Goal: Answer question/provide support: Share knowledge or assist other users

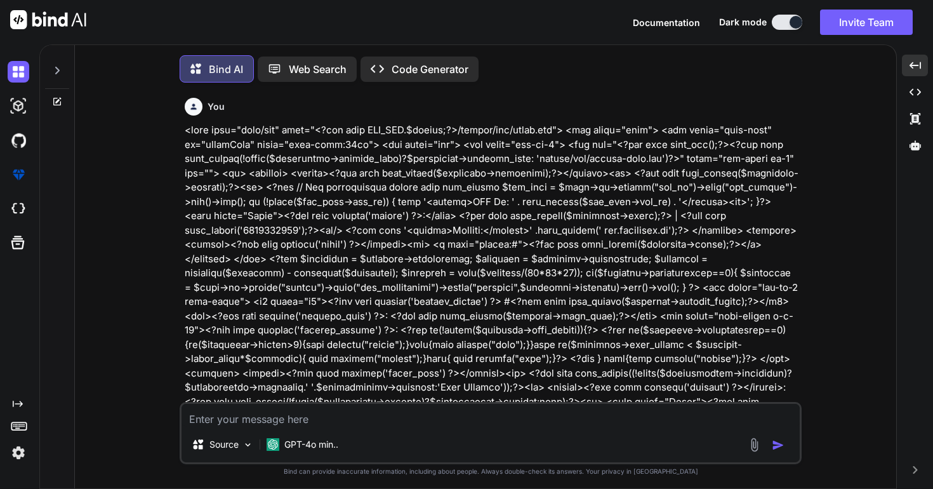
scroll to position [30484, 0]
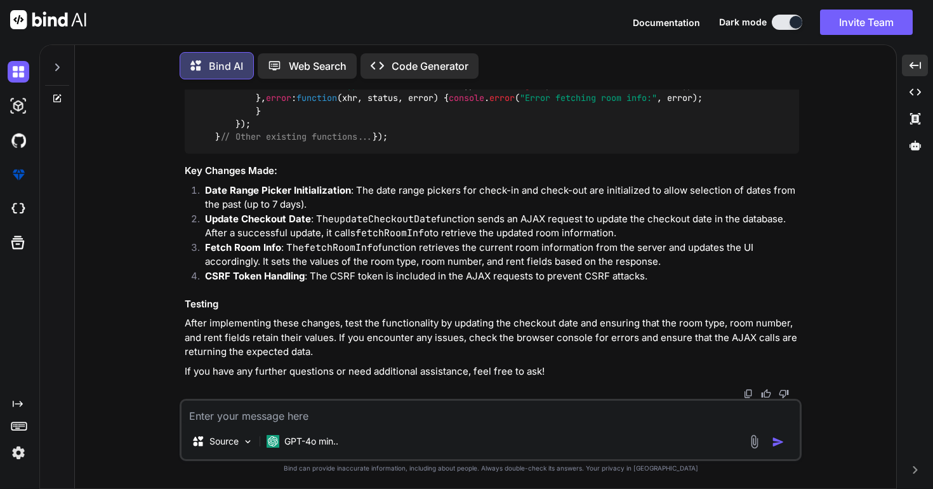
type textarea "n"
type textarea "x"
type textarea "no"
type textarea "x"
type textarea "no"
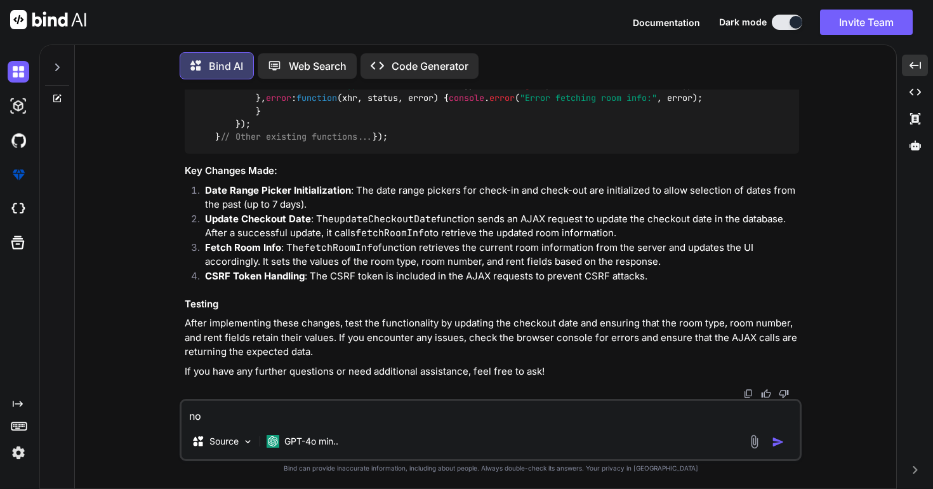
type textarea "x"
type textarea "no i"
type textarea "x"
type textarea "no i"
type textarea "x"
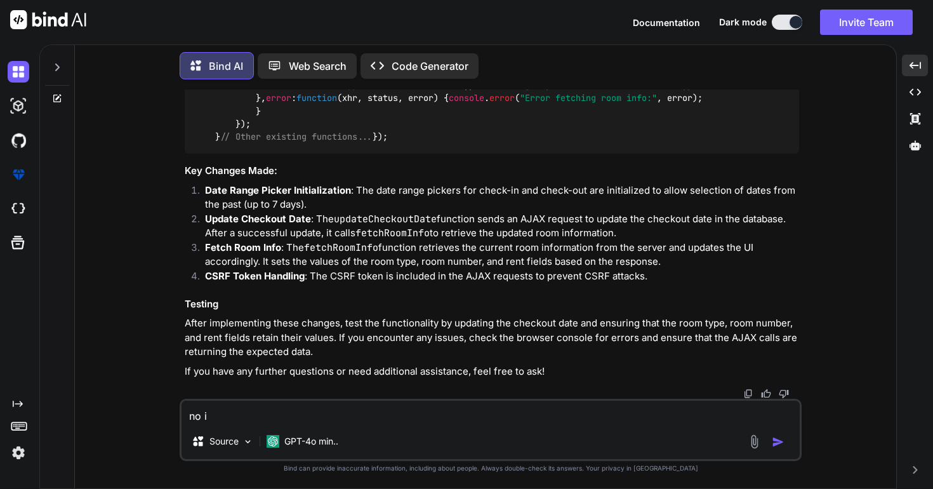
type textarea "no i w"
type textarea "x"
type textarea "no i wa"
type textarea "x"
type textarea "no i wan"
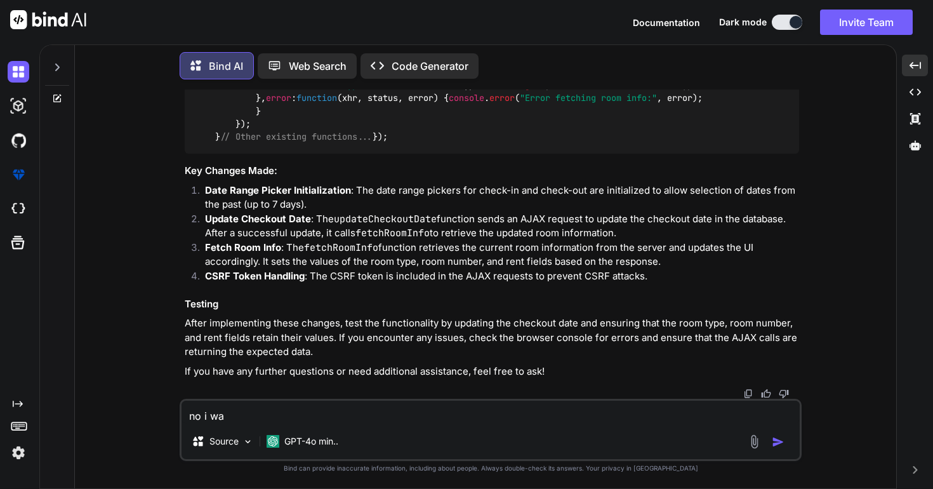
type textarea "x"
type textarea "no i want"
type textarea "x"
type textarea "no i want"
type textarea "x"
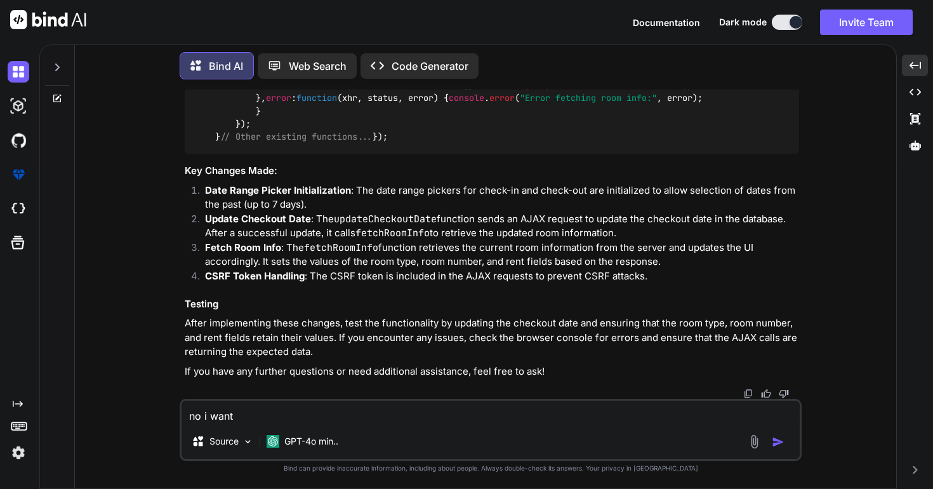
type textarea "no i want t"
type textarea "x"
type textarea "no i want to"
type textarea "x"
type textarea "no i want to"
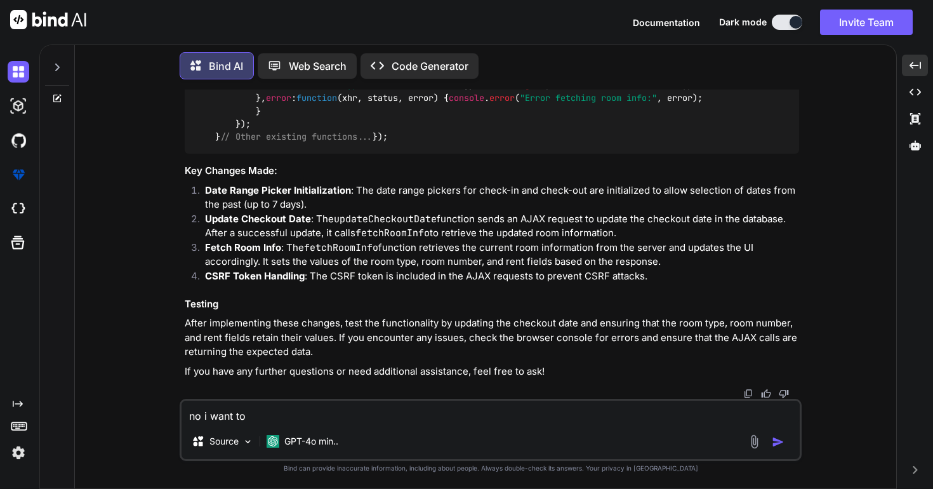
type textarea "x"
type textarea "no i want to w"
type textarea "x"
type textarea "no i want to wh"
type textarea "x"
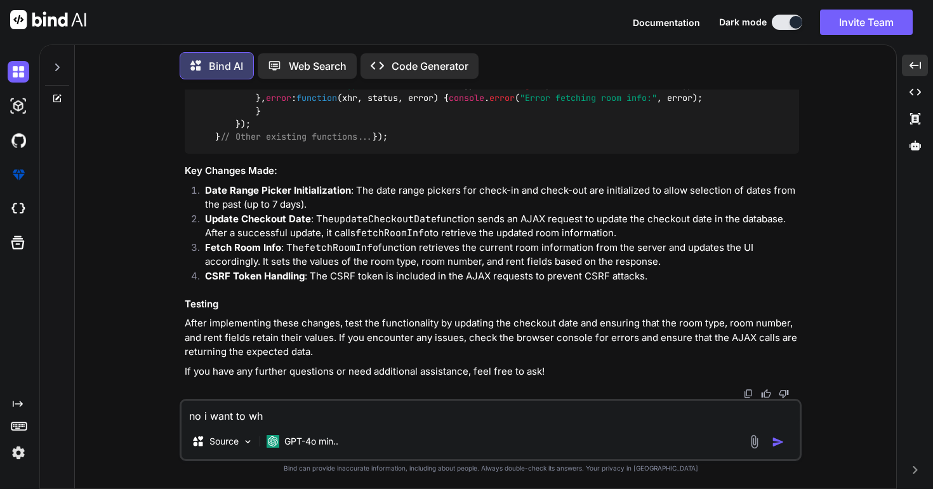
type textarea "no i want to who"
type textarea "x"
type textarea "no i want to whol"
type textarea "x"
type textarea "no i want to whole"
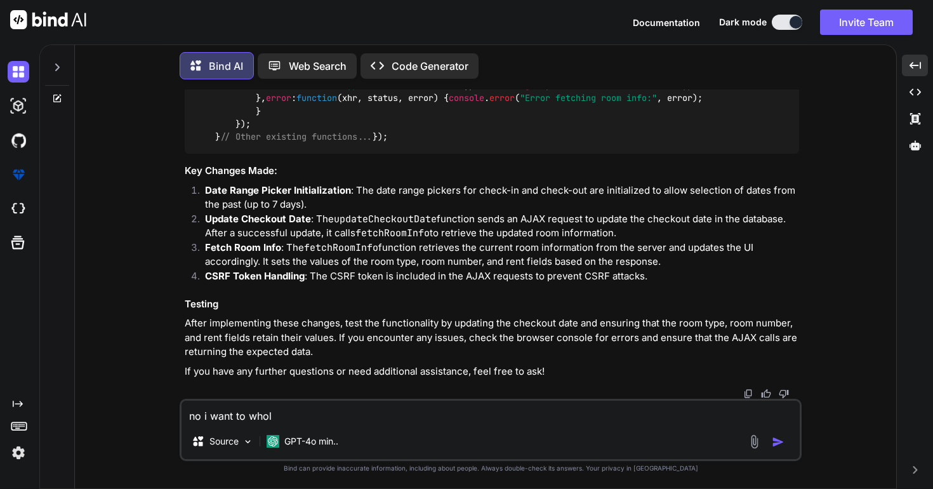
type textarea "x"
type textarea "no i want to whole"
type textarea "x"
type textarea "no i want to whole c"
type textarea "x"
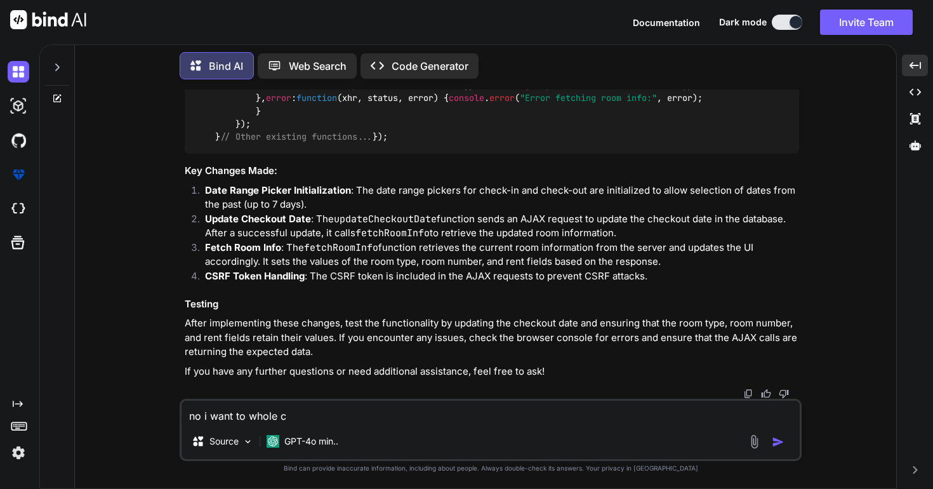
type textarea "no i want to whole co"
type textarea "x"
type textarea "no i want to whole cod"
type textarea "x"
type textarea "no i want to whole code"
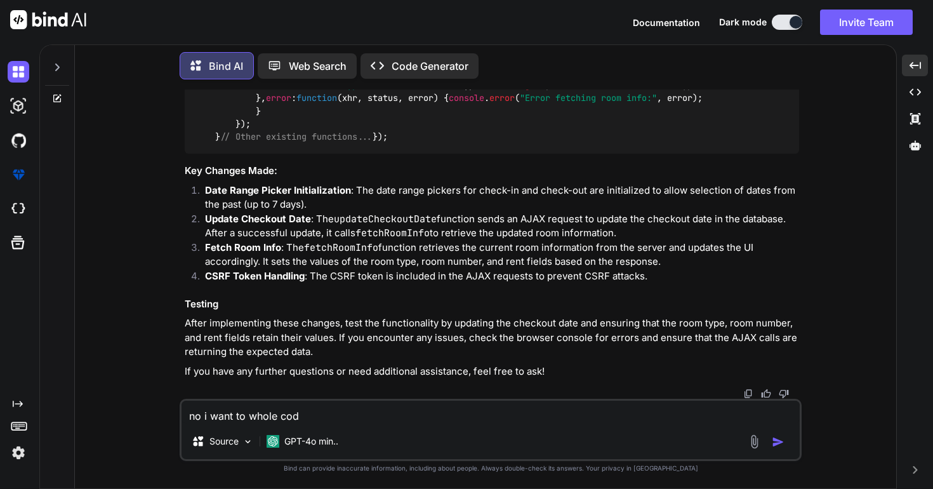
type textarea "x"
type textarea "no i want to whole code"
type textarea "x"
type textarea "no i want to whole code a"
type textarea "x"
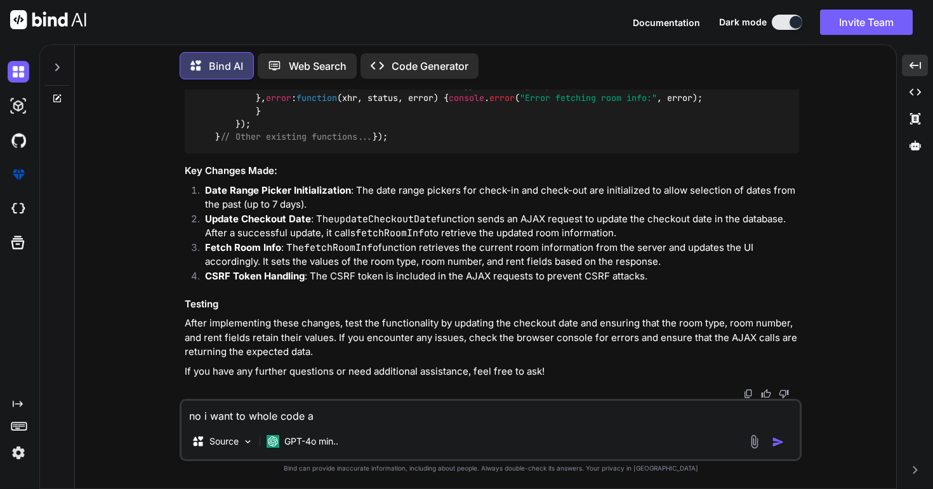
type textarea "no i want to whole code av"
type textarea "x"
type textarea "no i want to whole code a"
type textarea "x"
type textarea "no i want to whole code ac"
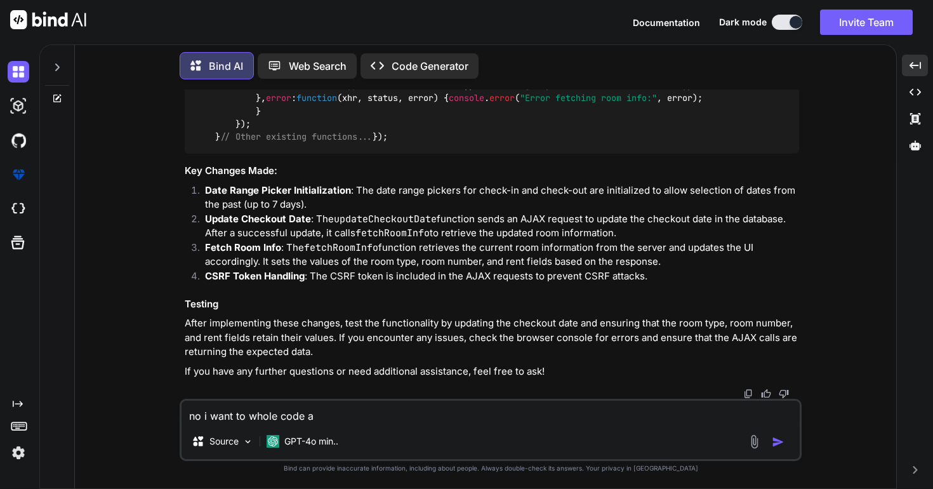
type textarea "x"
type textarea "no i want to whole code aco"
type textarea "x"
type textarea "no i want to whole code acoo"
type textarea "x"
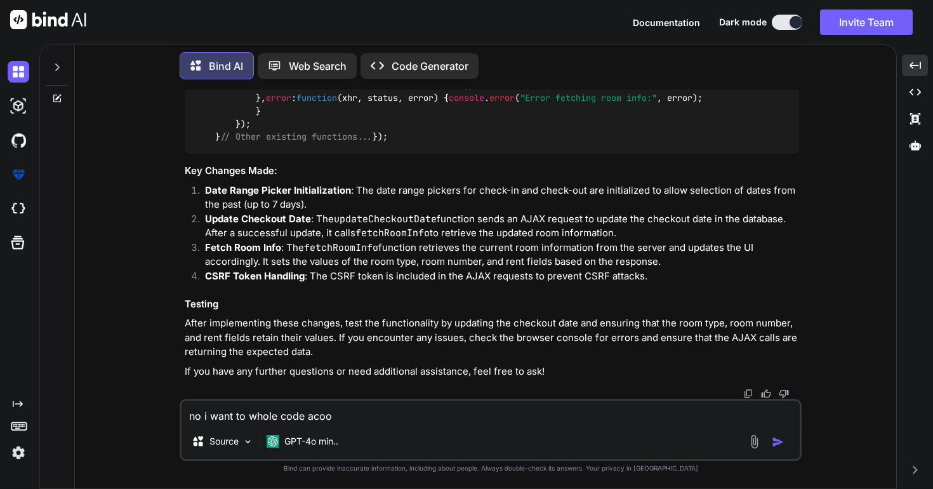
type textarea "no i want to whole code acoor"
type textarea "x"
type textarea "no i want to whole code acoord"
type textarea "x"
type textarea "no i want to whole code acoordi"
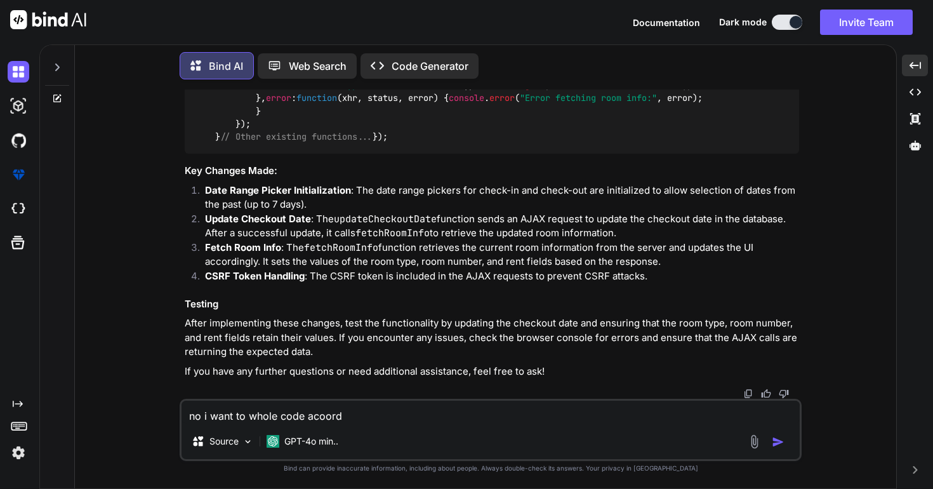
type textarea "x"
type textarea "no i want to whole code acoordin"
type textarea "x"
type textarea "no i want to whole code acoording"
type textarea "x"
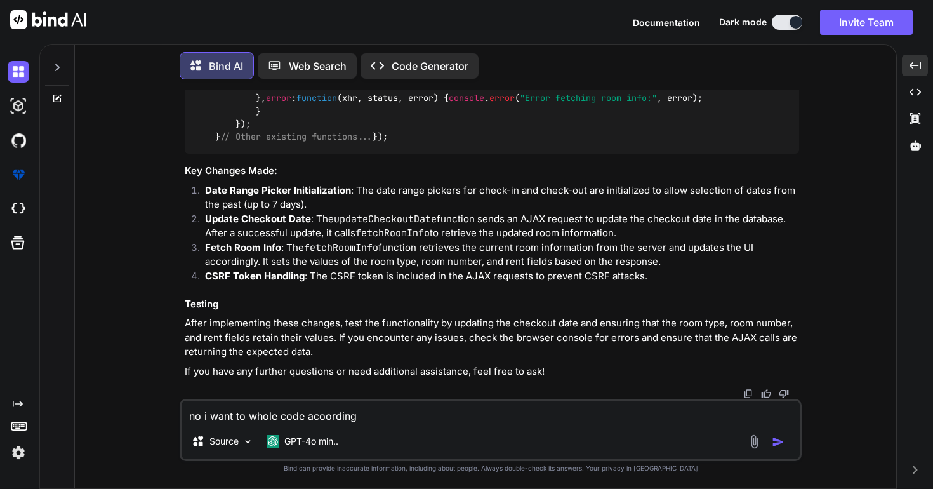
type textarea "no i want to whole code acoording"
type textarea "x"
type textarea "no i want to whole code acoording t"
type textarea "x"
type textarea "no i want to whole code acoording to"
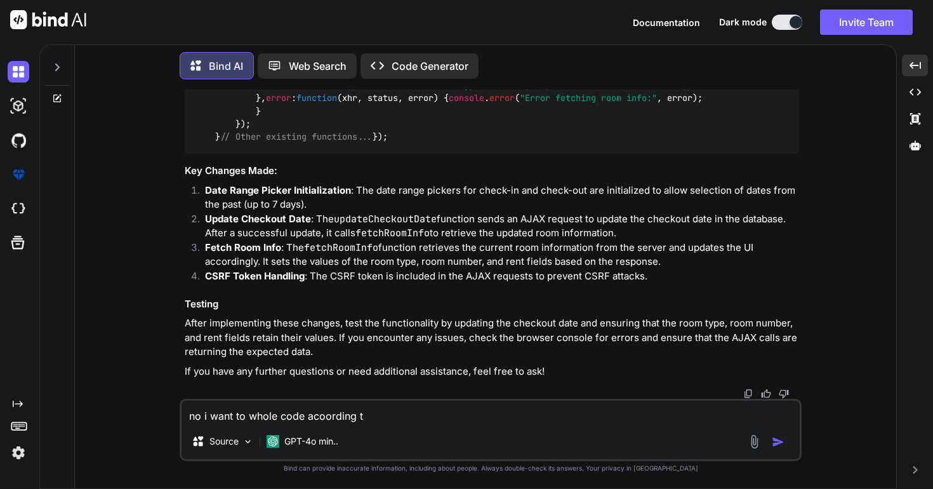
type textarea "x"
type textarea "no i want to whole code acoording to"
type textarea "x"
type textarea "no i want to whole code acoording to m"
type textarea "x"
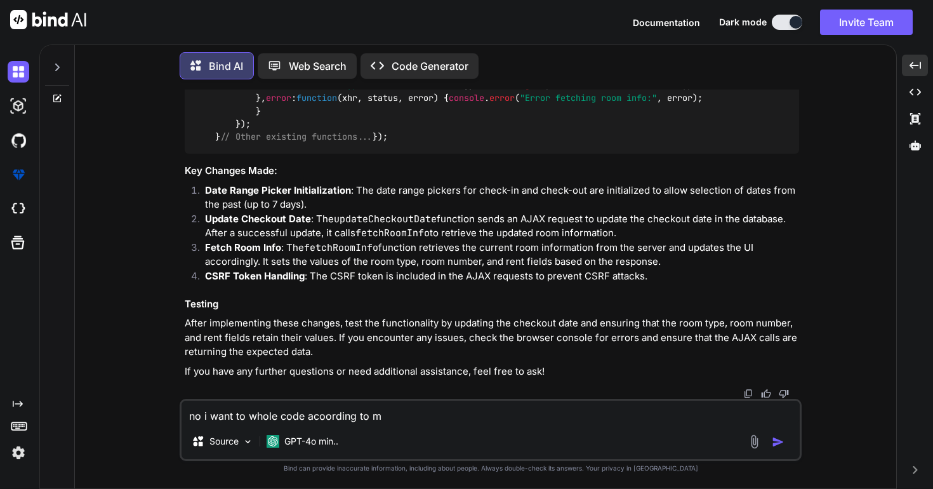
type textarea "no i want to whole code acoording to ma"
type textarea "x"
type textarea "no i want to whole code acoording to map"
type textarea "x"
type textarea "no i want to whole code acoording to mape"
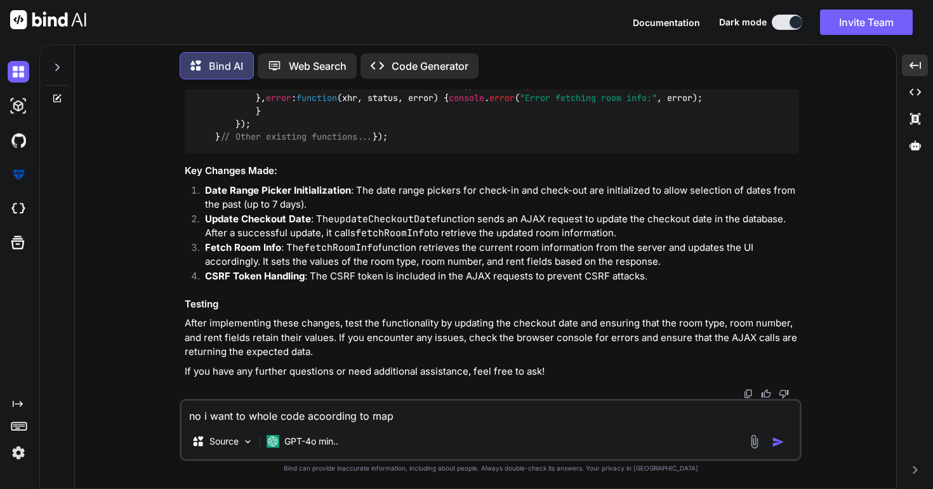
type textarea "x"
type textarea "no i want to whole code acoording to maped"
type textarea "x"
type textarea "no i want to whole code acoording to maped"
type textarea "x"
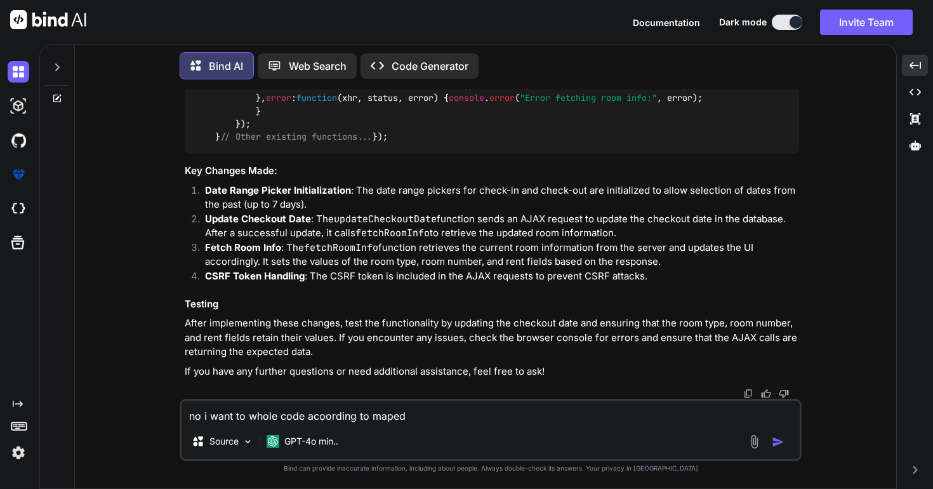
type textarea "no i want to whole code acoording to maped w"
type textarea "x"
type textarea "no i want to whole code acoording to maped wo"
type textarea "x"
type textarea "no i want to whole code acoording to maped wot"
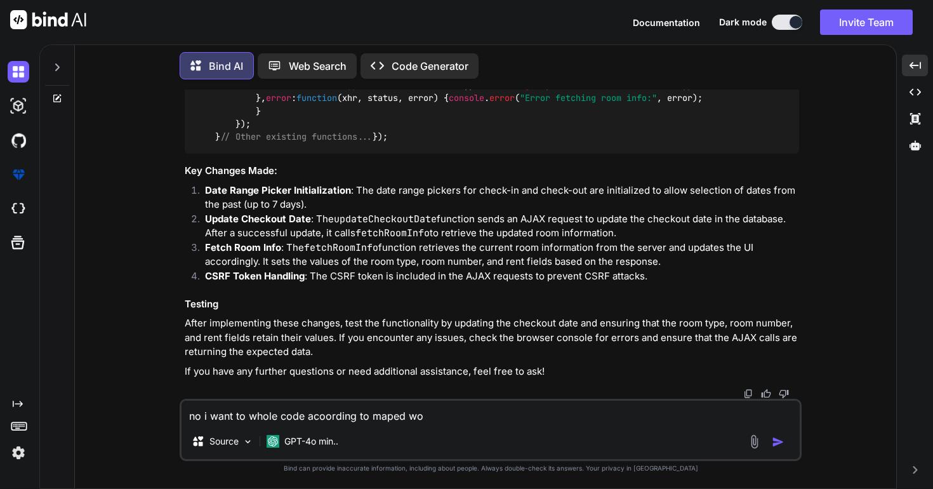
type textarea "x"
type textarea "no i want to whole code acoording to maped woth"
type textarea "x"
type textarea "no i want to whole code acoording to maped woth"
type textarea "x"
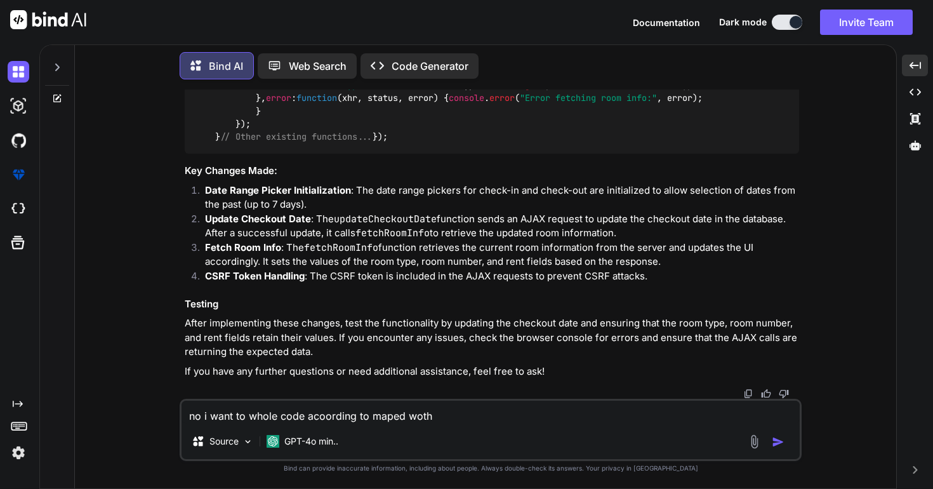
type textarea "no i want to whole code acoording to maped woth m"
type textarea "x"
type textarea "no i want to whole code acoording to maped woth my"
type textarea "x"
type textarea "no i want to whole code acoording to maped woth my"
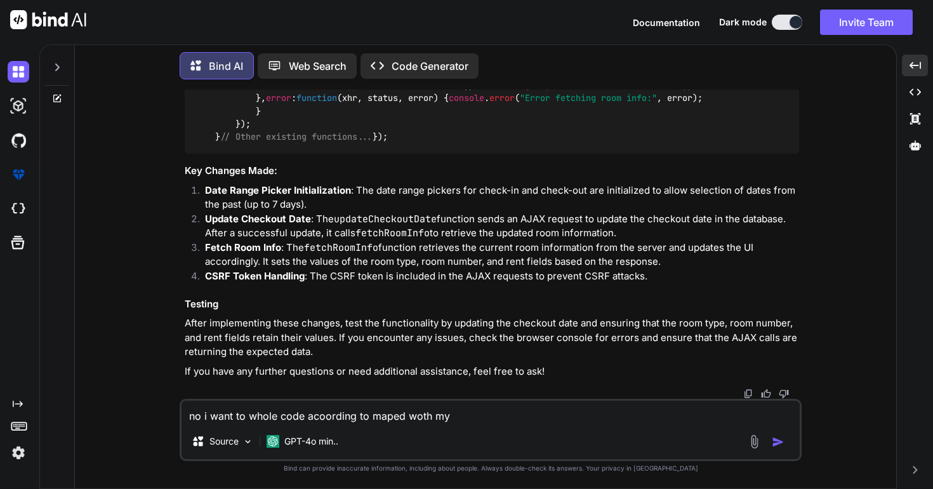
type textarea "x"
type textarea "no i want to whole code acoording to maped woth my c"
type textarea "x"
type textarea "no i want to whole code acoording to maped woth my co"
type textarea "x"
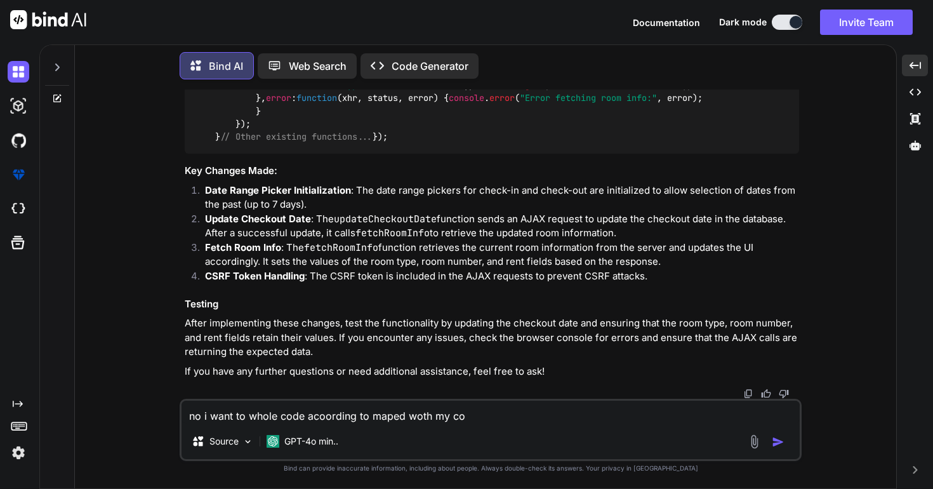
type textarea "no i want to whole code acoording to maped woth my cod"
type textarea "x"
type textarea "no i want to whole code acoording to maped woth my code"
type textarea "x"
type textarea "no i want to whole code acoording to maped woth my code"
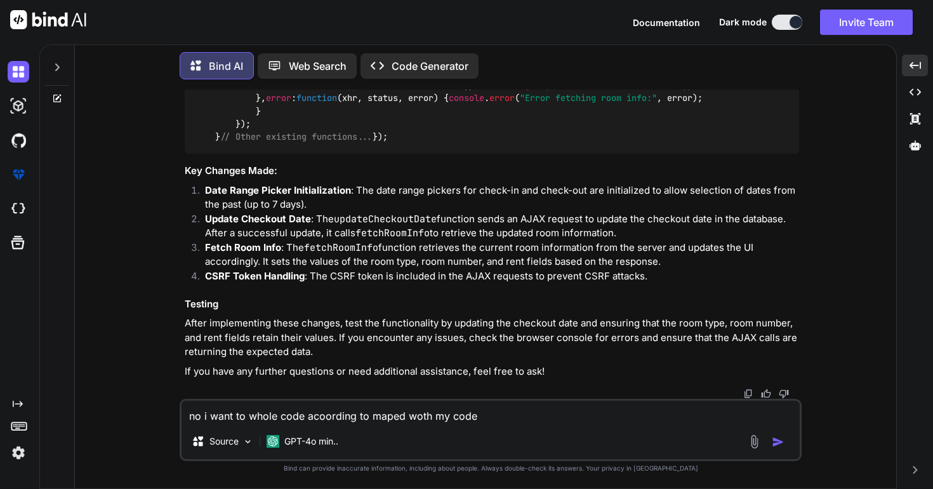
type textarea "x"
type textarea "no i want to whole code acoording to maped woth my code o"
type textarea "x"
type textarea "no i want to whole code acoording to maped woth my code on"
type textarea "x"
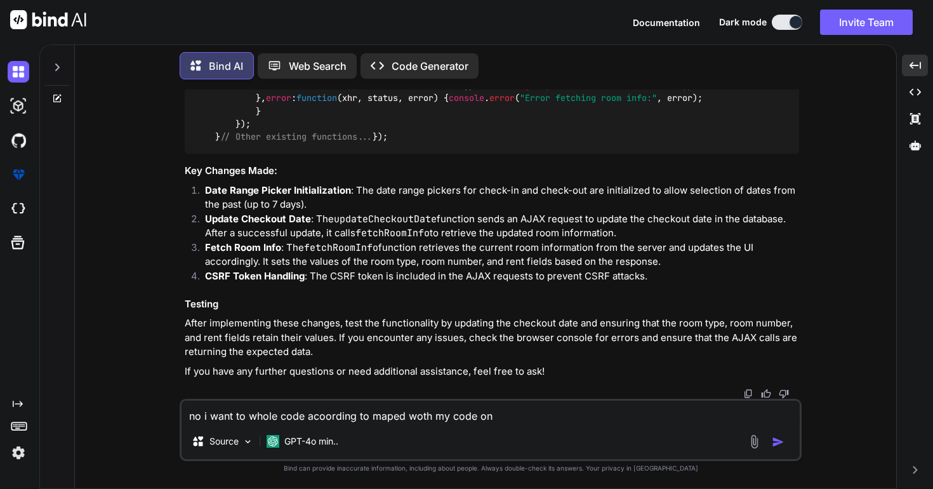
type textarea "no i want to whole code acoording to maped woth my code onl"
type textarea "x"
type textarea "no i want to whole code acoording to maped woth my code only"
type textarea "x"
type textarea "no i want to whole code acoording to maped woth my code only"
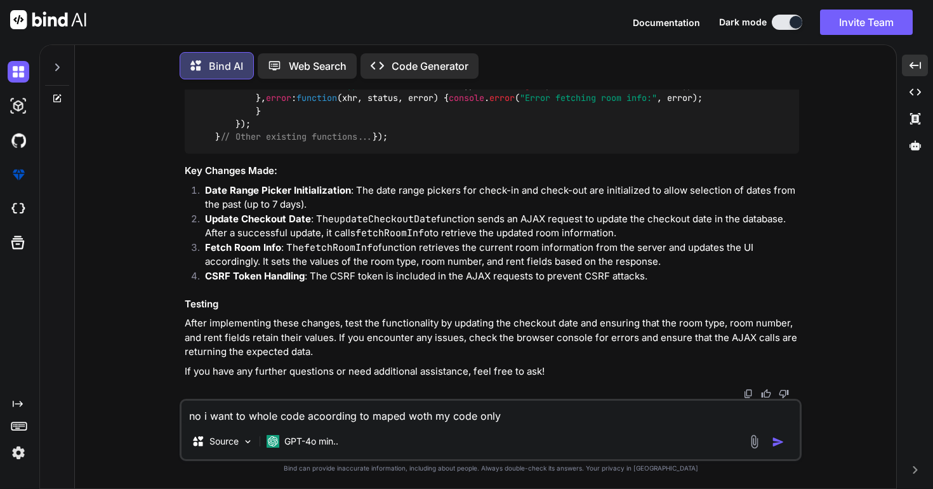
type textarea "x"
type textarea "no i want to whole code acoording to maped woth my code only i"
type textarea "x"
type textarea "no i want to whole code acoording to maped woth my code only i"
type textarea "x"
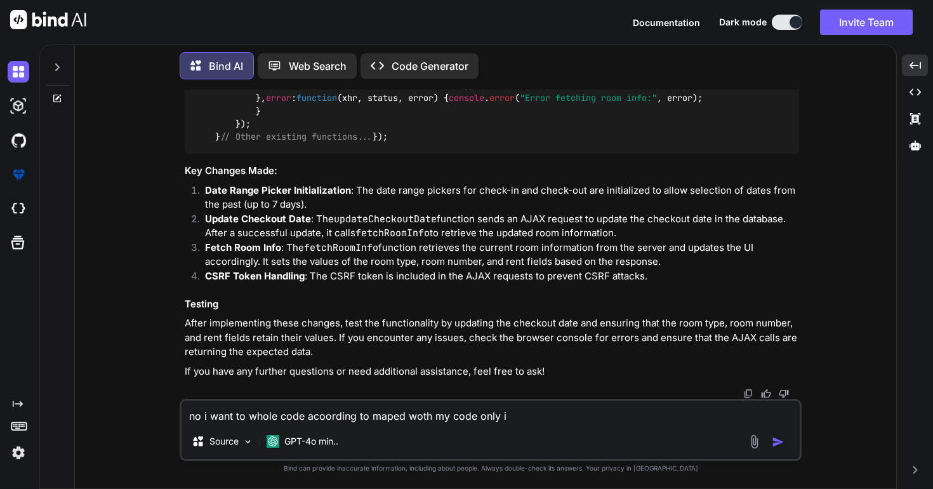
type textarea "no i want to whole code acoording to maped woth my code only i n"
type textarea "x"
type textarea "no i want to whole code acoording to maped woth my code only i ne"
type textarea "x"
type textarea "no i want to whole code acoording to maped woth my code only i nee"
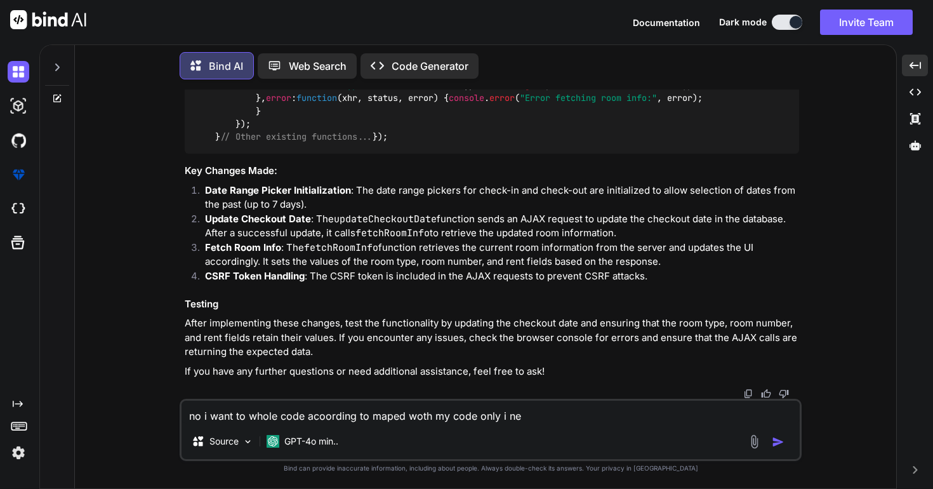
type textarea "x"
type textarea "no i want to whole code acoording to maped woth my code only i need"
type textarea "x"
type textarea "no i want to whole code acoording to maped woth my code only i need"
type textarea "x"
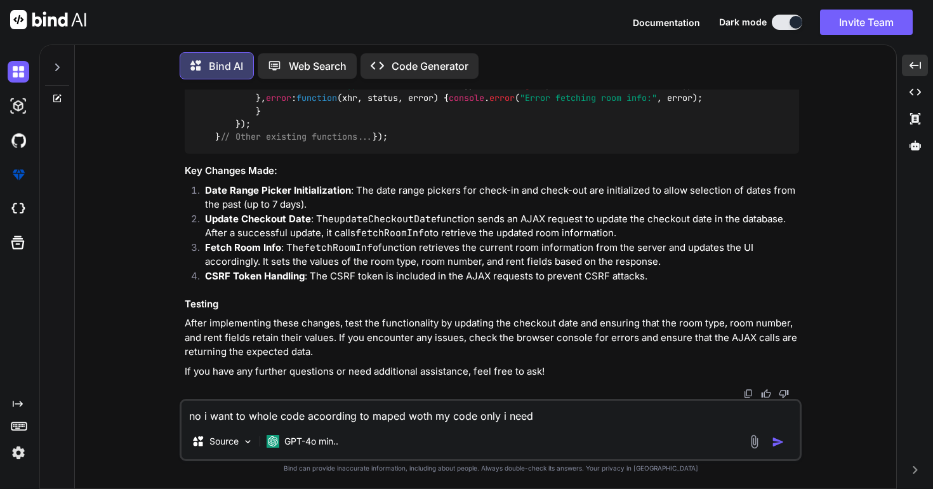
type textarea "no i want to whole code acoording to maped woth my code only i need t"
type textarea "x"
type textarea "no i want to whole code acoording to maped woth my code only i need to"
type textarea "x"
type textarea "no i want to whole code acoording to maped woth my code only i need to"
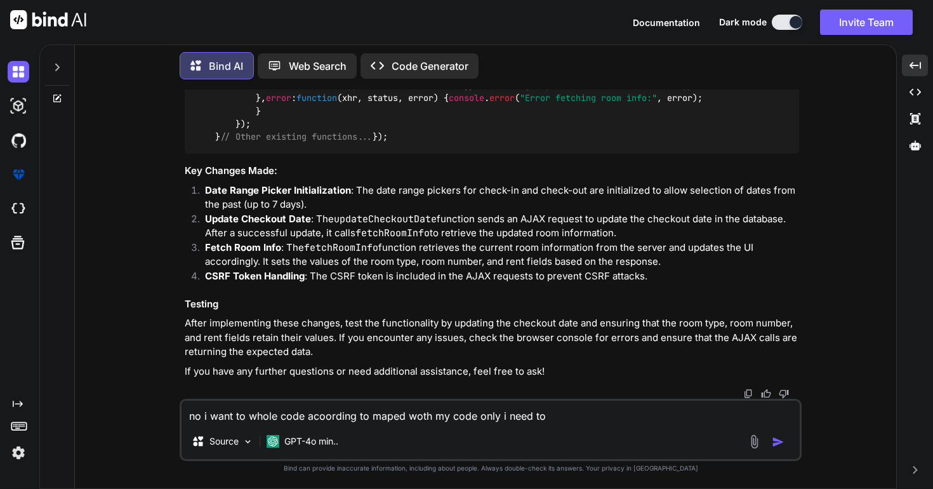
type textarea "x"
type textarea "no i want to whole code acoording to maped woth my code only i need to c"
type textarea "x"
type textarea "no i want to whole code acoording to maped woth my code only i need to ch"
type textarea "x"
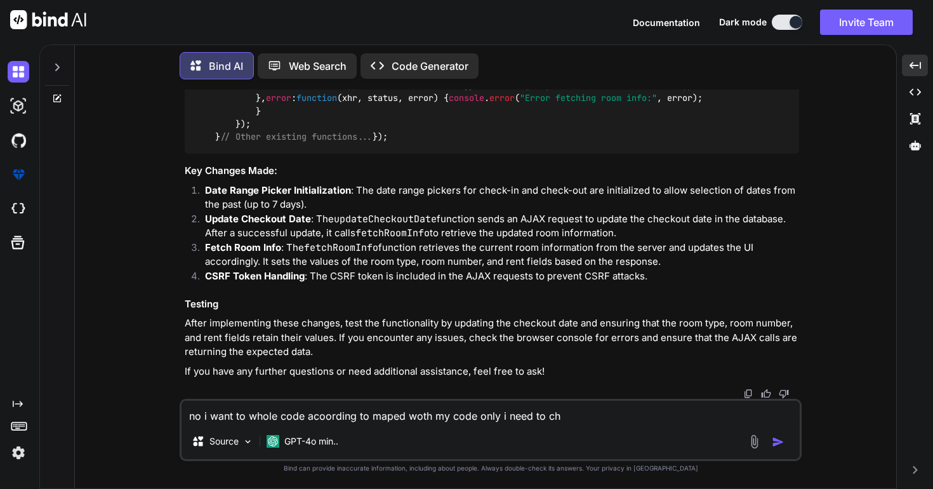
type textarea "no i want to whole code acoording to maped woth my code only i need to cha"
type textarea "x"
type textarea "no i want to whole code acoording to maped woth my code only i need to chan"
type textarea "x"
type textarea "no i want to whole code acoording to maped woth my code only i need to [PERSON_…"
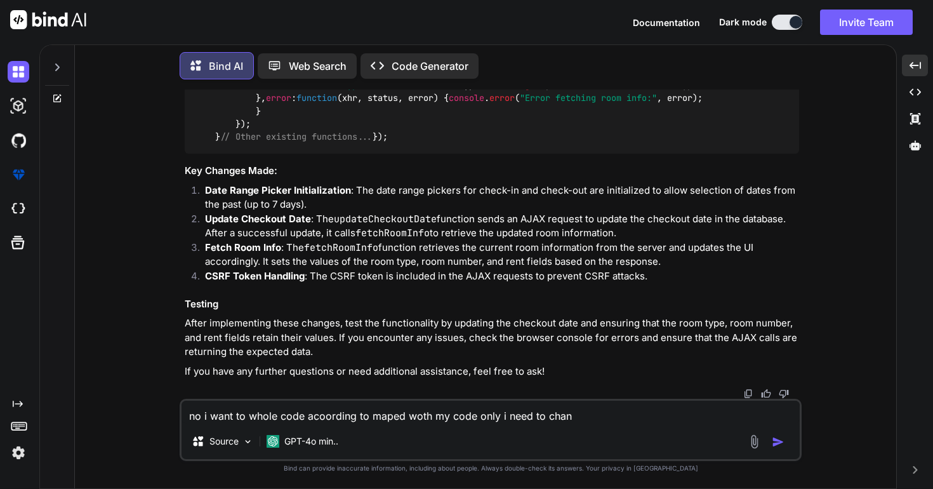
type textarea "x"
type textarea "no i want to whole code acoording to maped woth my code only i need to change"
type textarea "x"
type textarea "no i want to whole code acoording to maped woth my code only i need to changes"
type textarea "x"
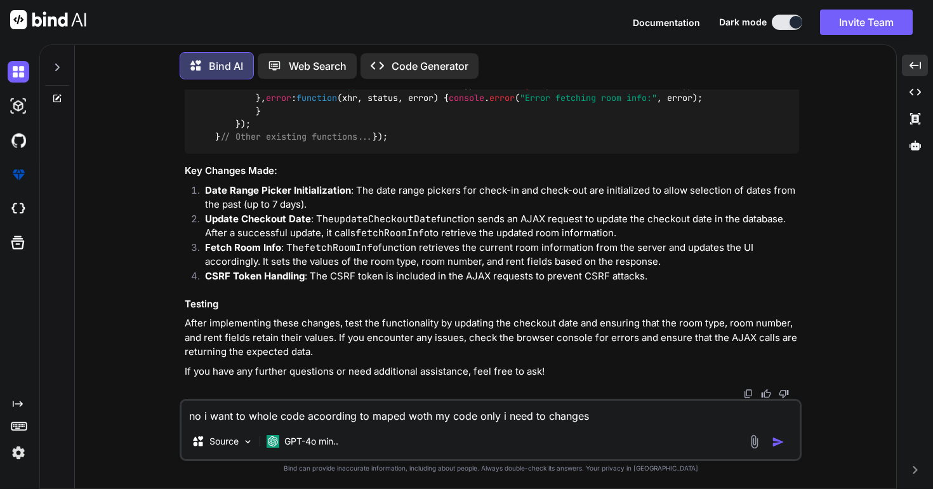
type textarea "no i want to whole code acoording to maped woth my code only i need to changes"
type textarea "x"
type textarea "no i want to whole code acoording to maped woth my code only i need to changes i"
type textarea "x"
type textarea "no i want to whole code acoording to maped woth my code only i need to changes …"
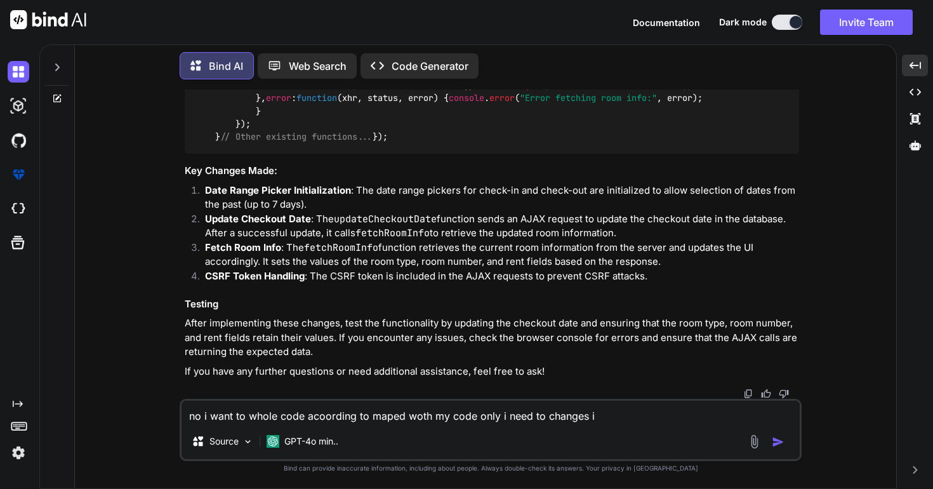
type textarea "x"
type textarea "no i want to whole code acoording to maped woth my code only i need to changes …"
type textarea "x"
type textarea "no i want to whole code acoording to maped woth my code only i need to changes …"
type textarea "x"
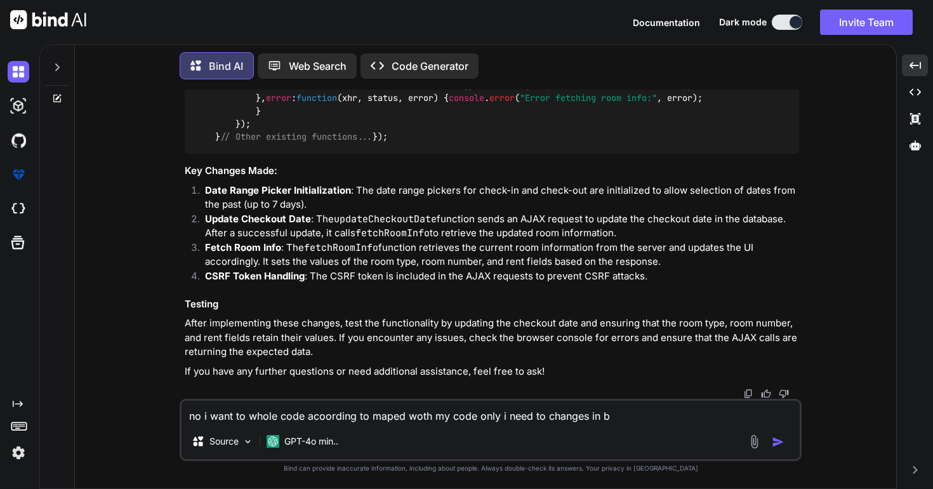
type textarea "no i want to whole code acoording to maped woth my code only i need to changes …"
type textarea "x"
type textarea "no i want to whole code acoording to maped woth my code only i need to changes …"
type textarea "x"
type textarea "no i want to whole code acoording to maped woth my code only i need to changes …"
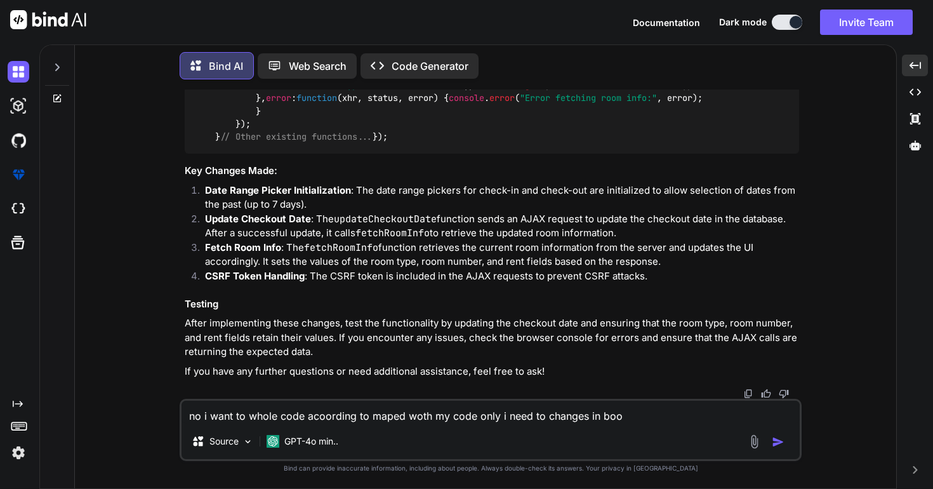
type textarea "x"
type textarea "no i want to whole code acoording to maped woth my code only i need to changes …"
type textarea "x"
type textarea "no i want to whole code acoording to maped woth my code only i need to changes …"
type textarea "x"
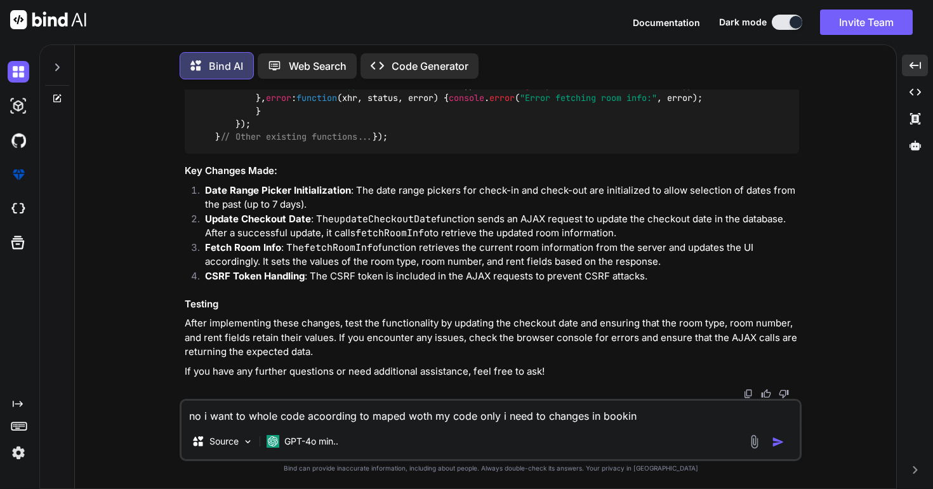
type textarea "no i want to whole code acoording to maped woth my code only i need to changes …"
type textarea "x"
type textarea "no i want to whole code acoording to maped woth my code only i need to changes …"
type textarea "x"
type textarea "no i want to whole code acoording to maped woth my code only i need to changes …"
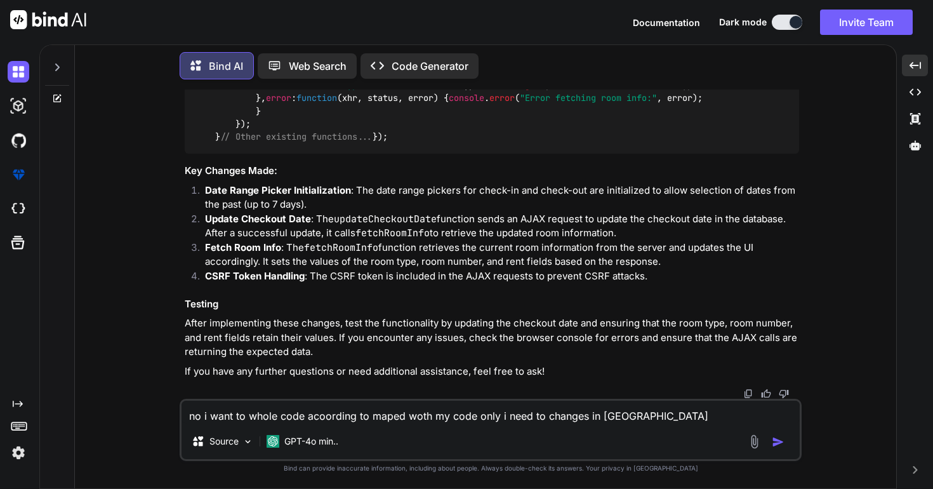
type textarea "x"
type textarea "no i want to whole code acoording to maped woth my code only i need to changes …"
type textarea "x"
type textarea "no i want to whole code acoording to maped woth my code only i need to changes …"
type textarea "x"
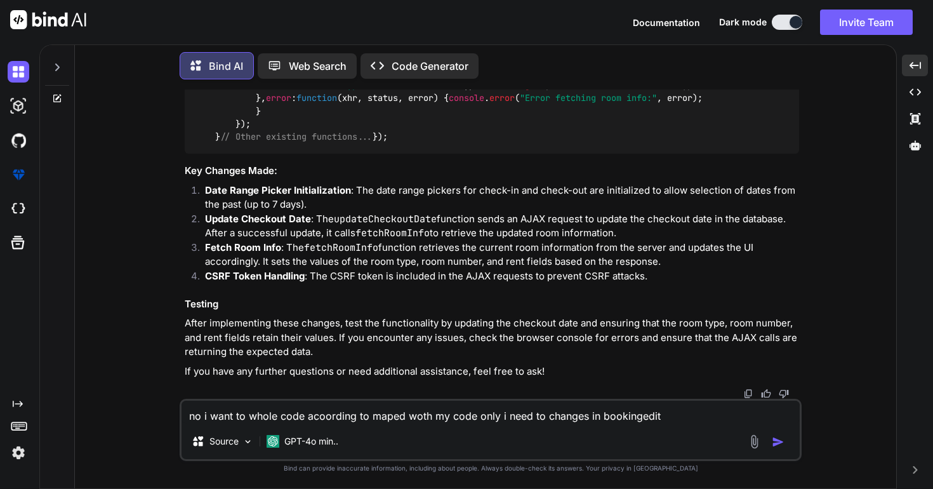
type textarea "no i want to whole code acoording to maped woth my code only i need to changes …"
type textarea "x"
type textarea "no i want to whole code acoording to maped woth my code only i need to changes …"
type textarea "x"
type textarea "no i want to whole code acoording to maped woth my code only i need to changes …"
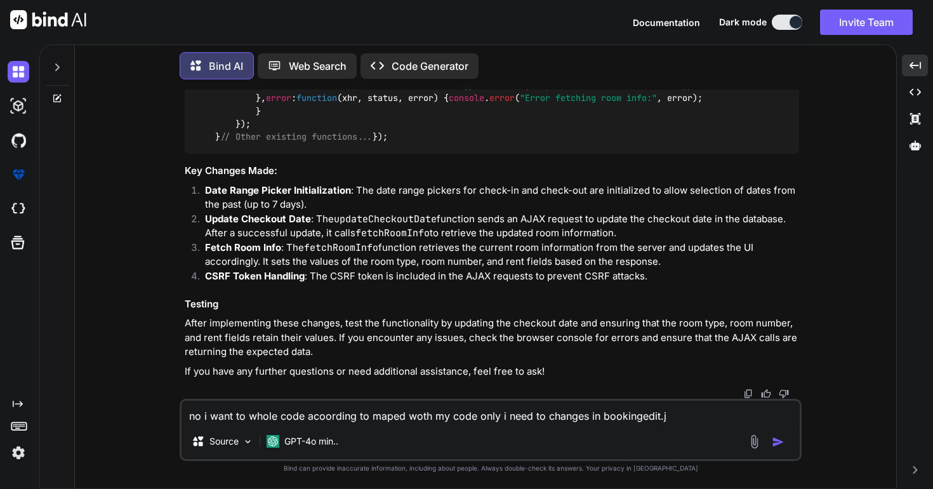
type textarea "x"
type textarea "no i want to whole code acoording to maped woth my code only i need to changes …"
type textarea "x"
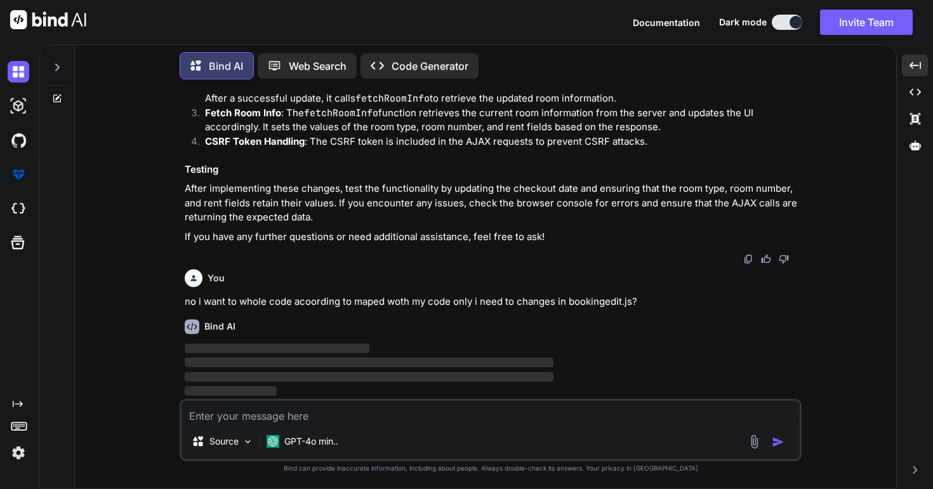
scroll to position [31000, 0]
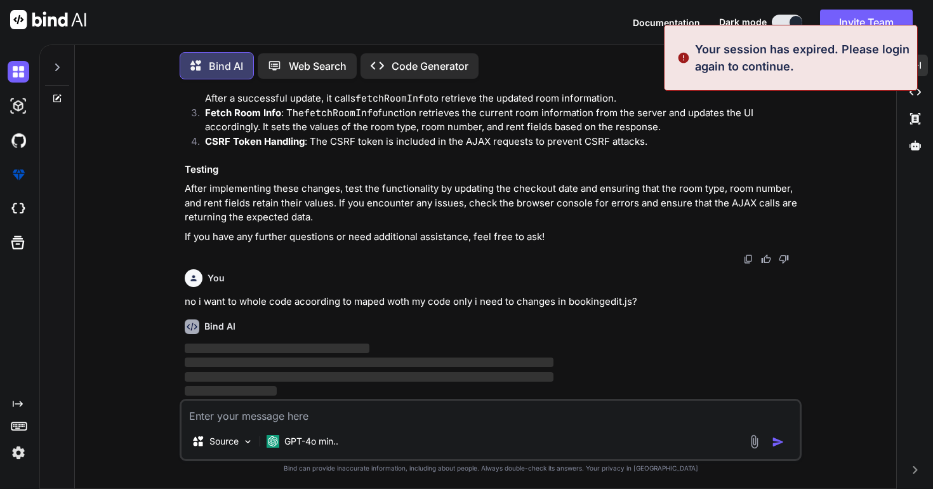
type textarea "x"
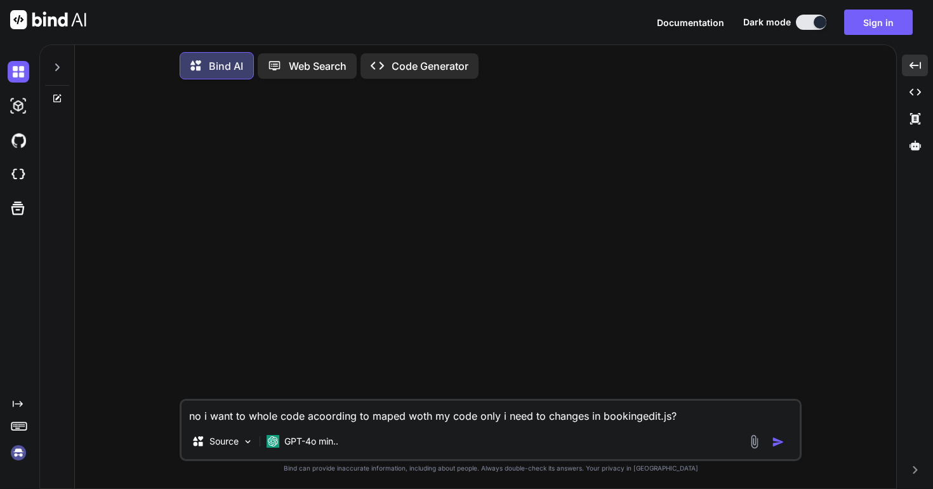
click at [778, 443] on img "button" at bounding box center [778, 442] width 13 height 13
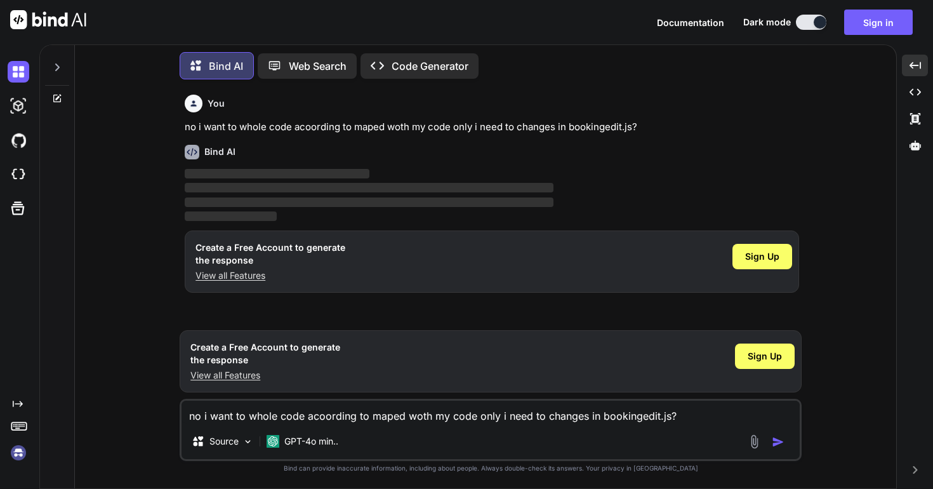
click at [18, 450] on img at bounding box center [19, 453] width 22 height 22
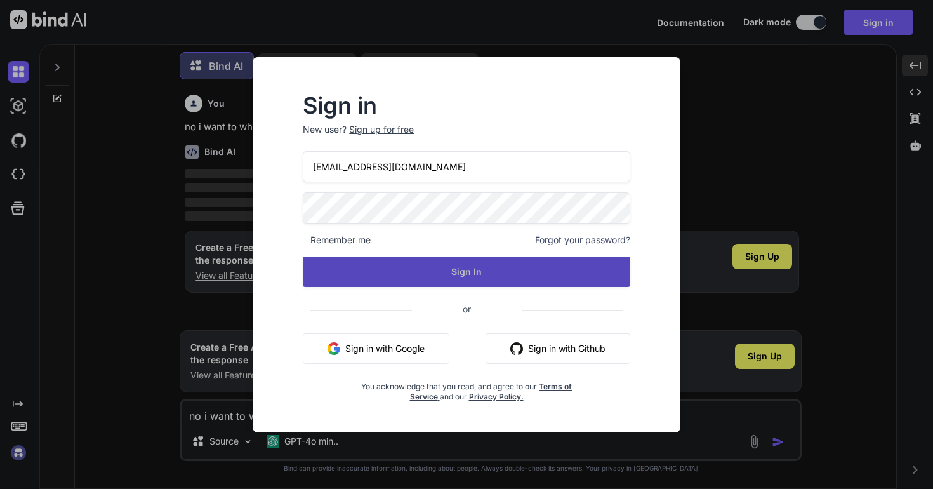
click at [478, 268] on button "Sign In" at bounding box center [467, 271] width 328 height 30
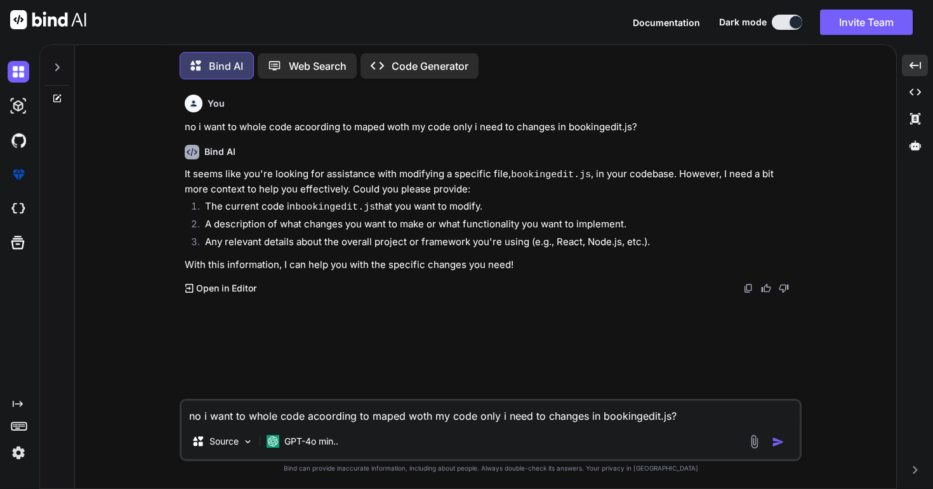
click at [463, 426] on div "no i want to whole code acoording to maped woth my code only i need to changes …" at bounding box center [491, 430] width 622 height 62
click at [392, 413] on textarea "no i want to whole code acoording to maped woth my code only i need to changes …" at bounding box center [491, 412] width 618 height 23
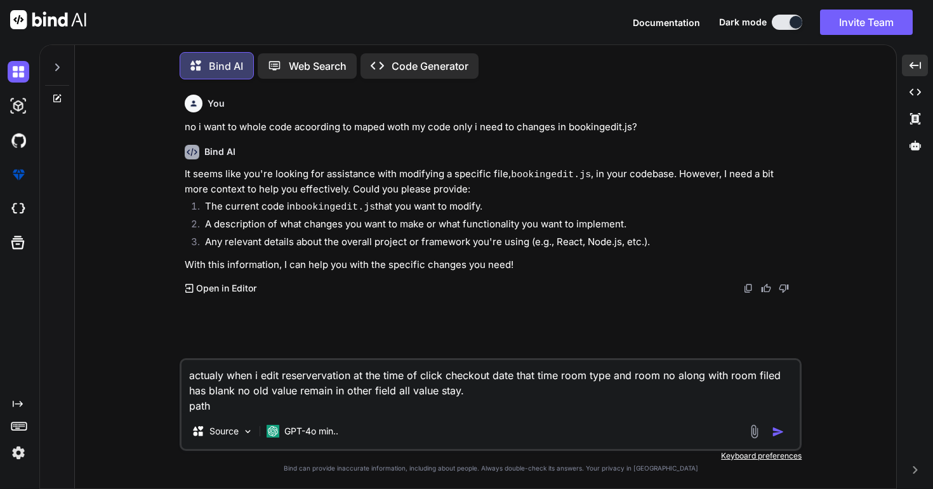
paste textarea "application/modules/room_reservation/assets/js/bookingedit.js"
click at [583, 415] on div "actualy when i edit reservervation at the time of click checkout date that time…" at bounding box center [491, 404] width 622 height 93
click at [579, 404] on textarea "actualy when i edit reservervation at the time of click checkout date that time…" at bounding box center [491, 386] width 618 height 53
click at [574, 402] on textarea "actualy when i edit reservervation at the time of click checkout date that time…" at bounding box center [491, 386] width 618 height 53
paste textarea ""use strict"; var saveall = 0; var saveone = 1; var num; $(document).ready(func…"
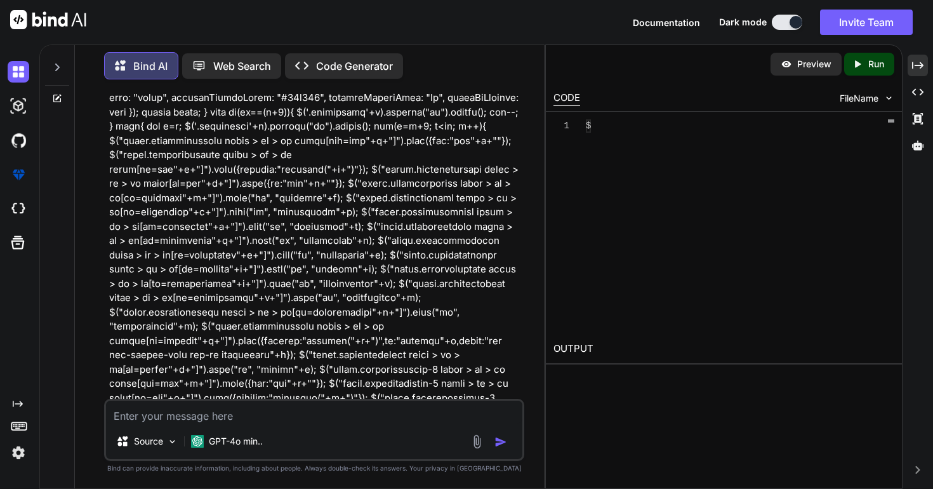
scroll to position [2905, 0]
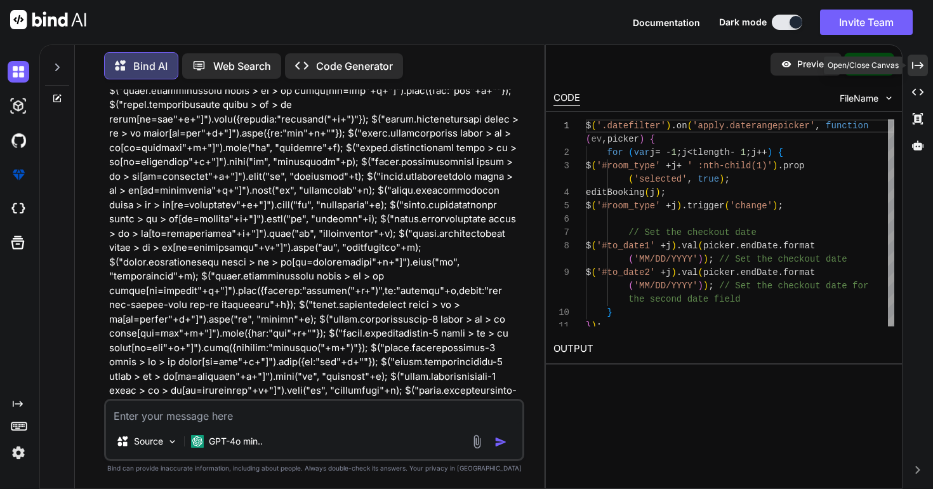
click at [920, 67] on icon "Created with Pixso." at bounding box center [917, 65] width 11 height 11
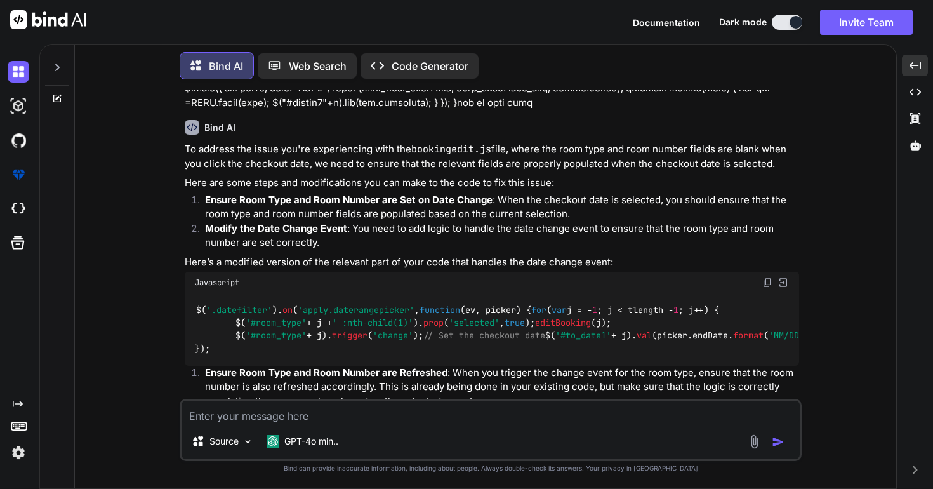
scroll to position [5341, 0]
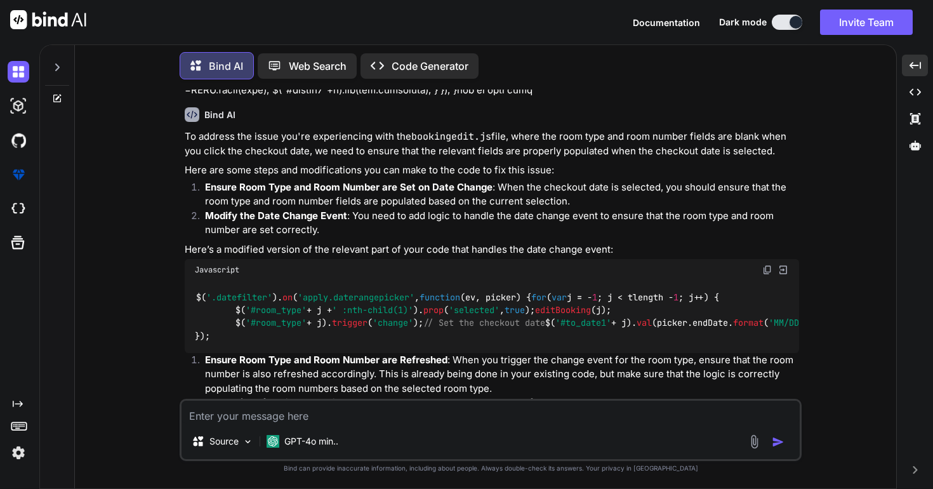
click at [768, 265] on img at bounding box center [768, 270] width 10 height 10
click at [326, 420] on textarea at bounding box center [491, 412] width 618 height 23
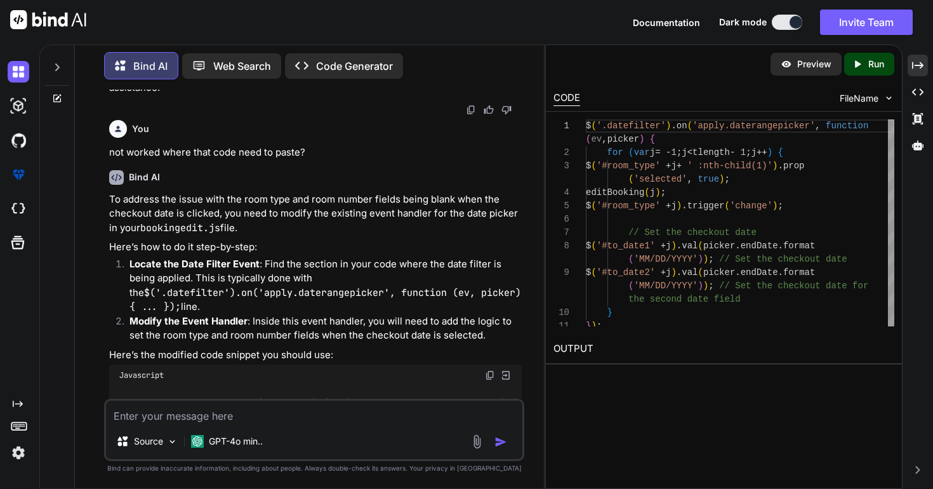
scroll to position [0, 0]
drag, startPoint x: 229, startPoint y: 223, endPoint x: 339, endPoint y: 221, distance: 110.5
click at [338, 397] on span "'apply.daterangepicker'" at bounding box center [280, 402] width 117 height 11
copy span "apply.daterangepicker"
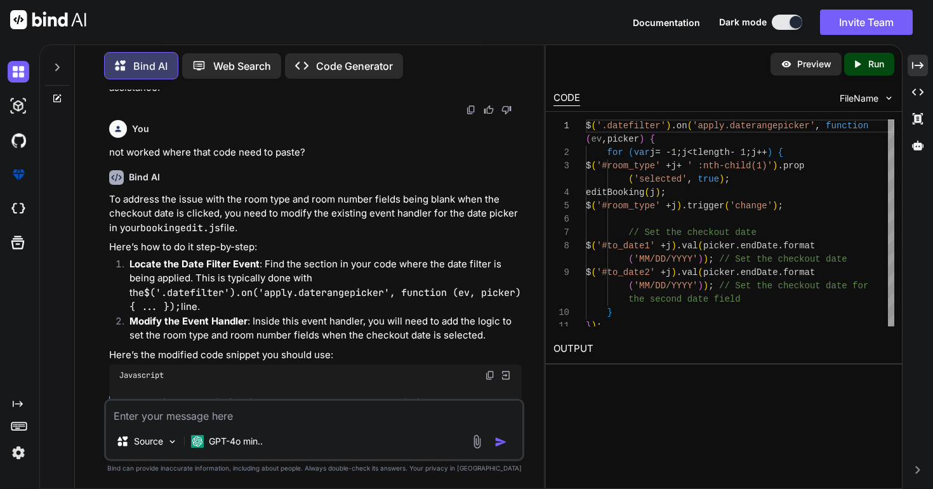
drag, startPoint x: 158, startPoint y: 312, endPoint x: 521, endPoint y: 331, distance: 363.7
click at [521, 386] on div "$( '.datefilter' ). on ( 'apply.daterangepicker' , function ( ev, picker ) { fo…" at bounding box center [315, 422] width 413 height 72
copy code "$( '#to_date1' + j). val (picker. endDate . format ( 'MM/DD/YYYY' )); // Set th…"
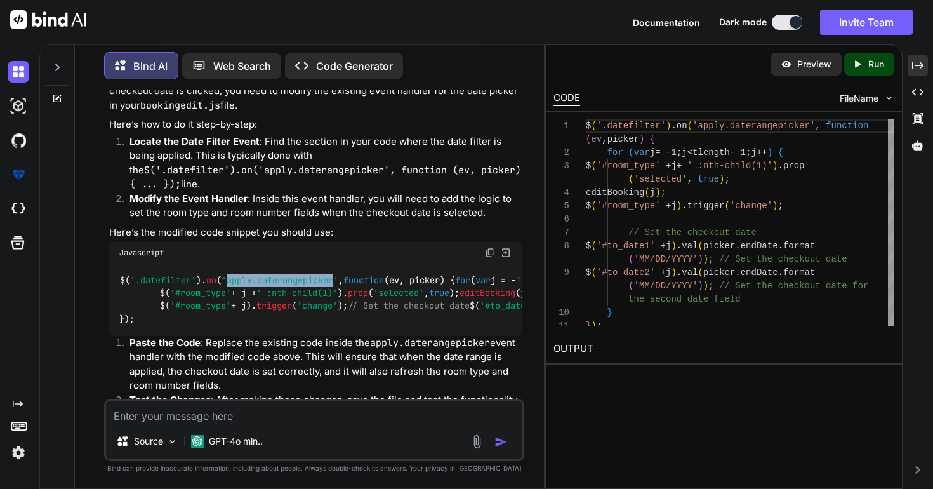
scroll to position [8877, 0]
click at [290, 412] on textarea at bounding box center [314, 412] width 416 height 23
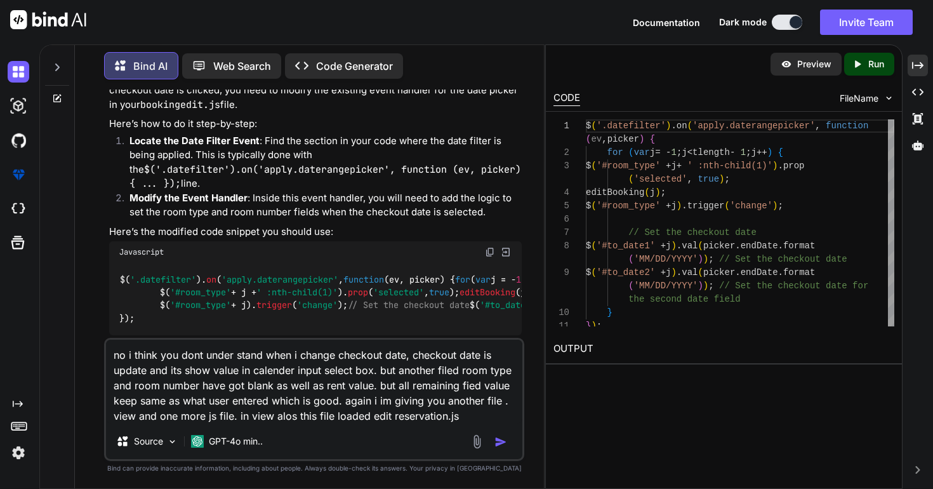
paste textarea "function getbsource() { 'use strict'; var booking_type = $("#booking_type").fin…"
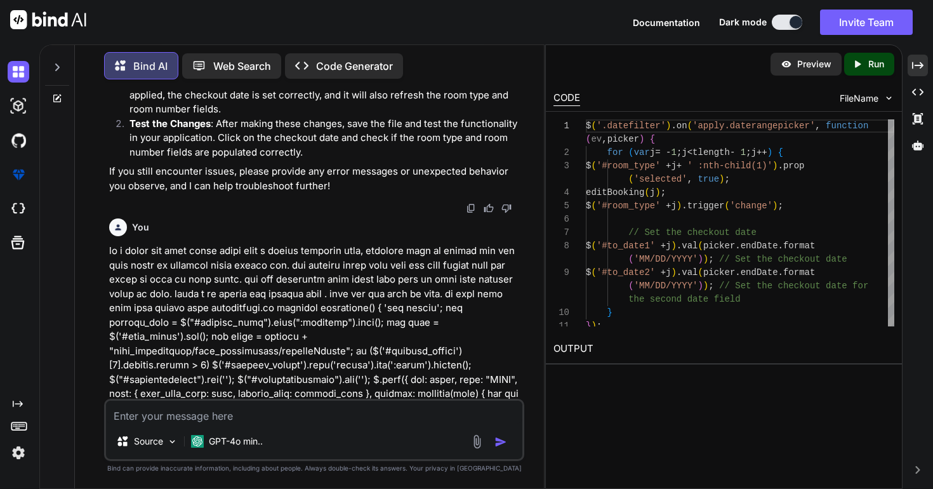
scroll to position [9186, 0]
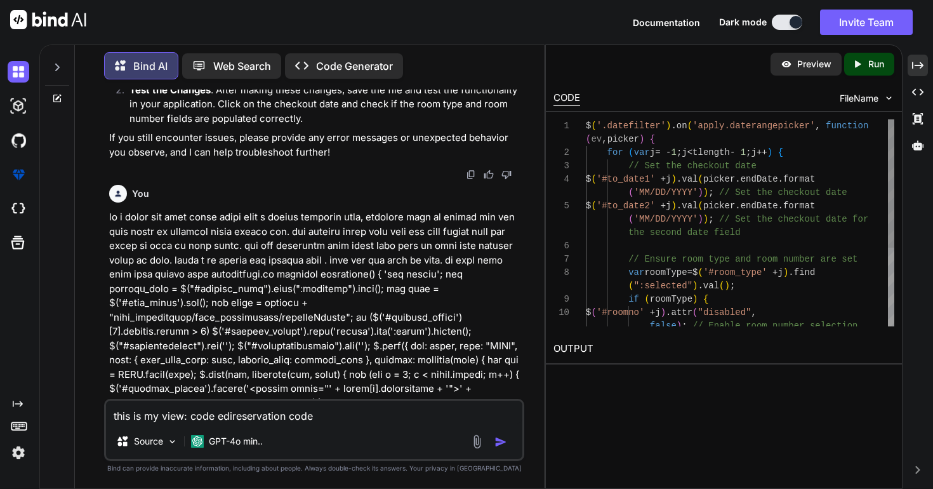
paste textarea "<link rel="stylesheet" href="<?php echo MOD_URL.$module;?>/assets/css/custom.cs…"
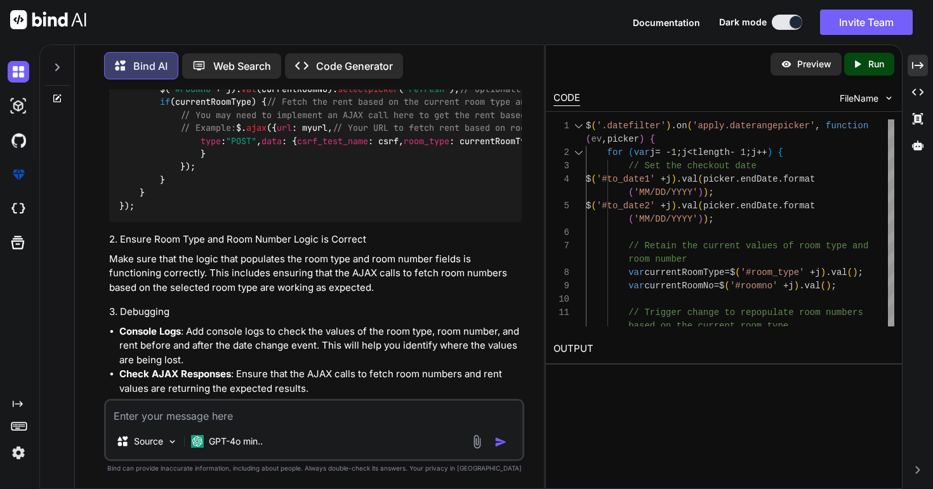
scroll to position [21111, 0]
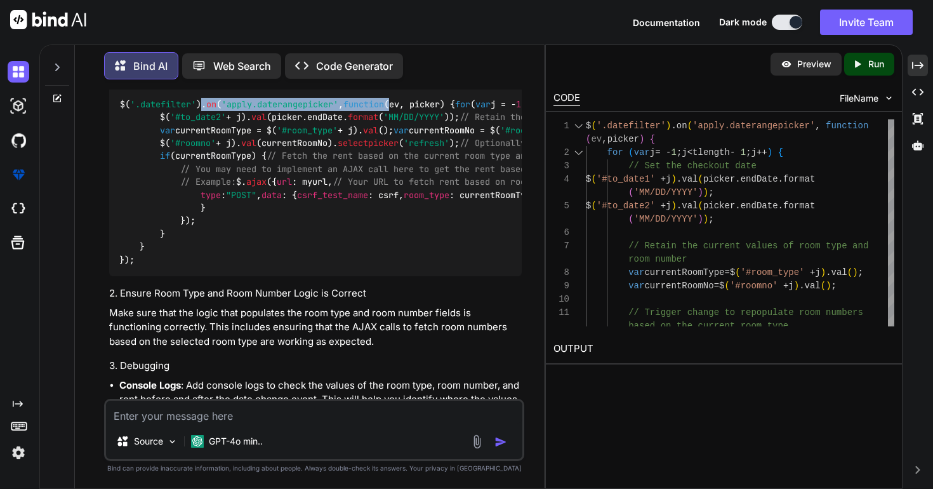
drag, startPoint x: 203, startPoint y: 287, endPoint x: 401, endPoint y: 290, distance: 197.5
click at [401, 266] on code "$( '.datefilter' ). on ( 'apply.daterangepicker' , function ( ev, picker ) { fo…" at bounding box center [926, 182] width 1615 height 168
copy code ". on ( 'apply.daterangepicker' , function"
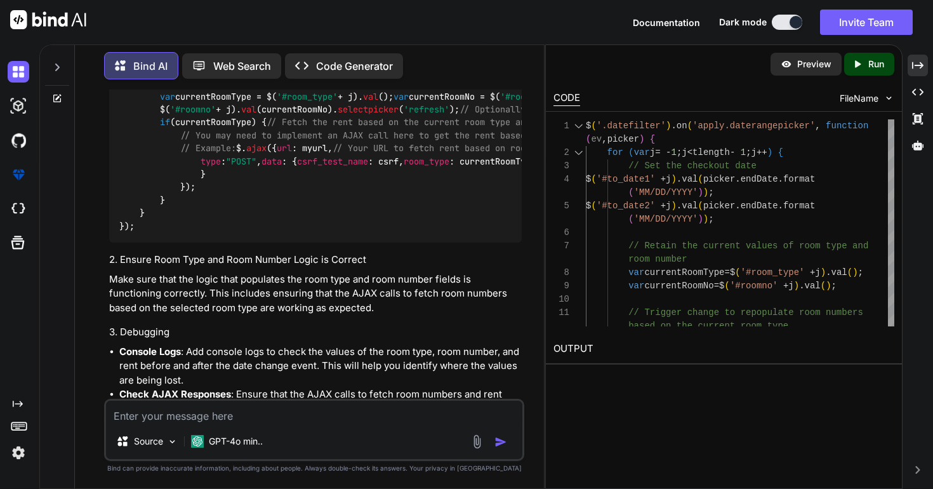
scroll to position [21160, 0]
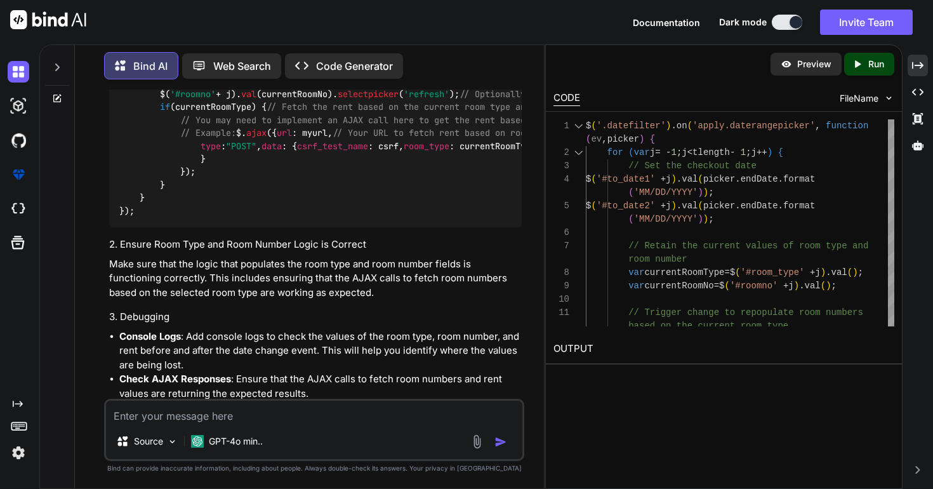
click at [489, 33] on img at bounding box center [490, 28] width 10 height 10
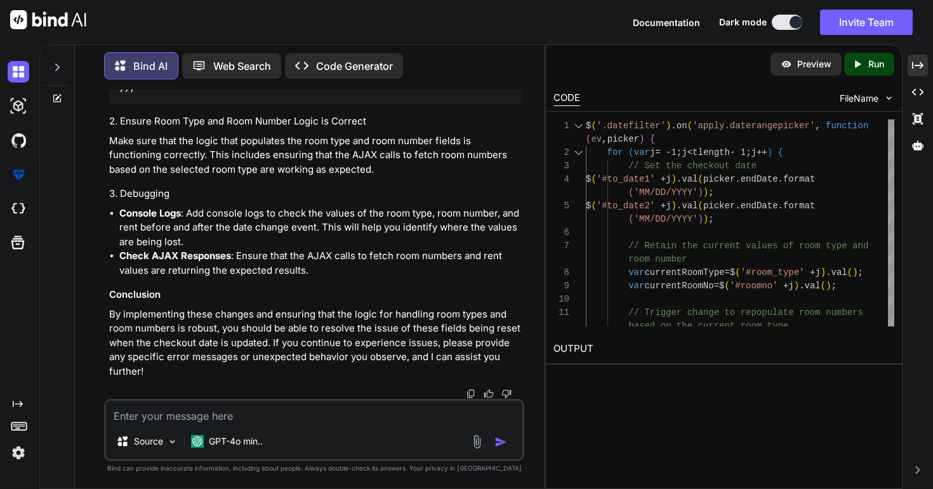
scroll to position [21533, 0]
click at [267, 422] on textarea at bounding box center [314, 412] width 416 height 23
paste textarea "Nothing selected"
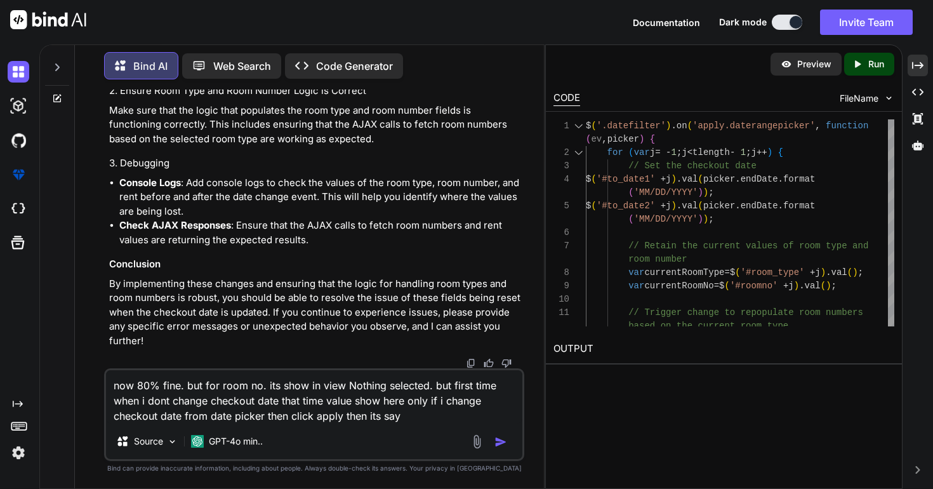
paste textarea "Nothing selected"
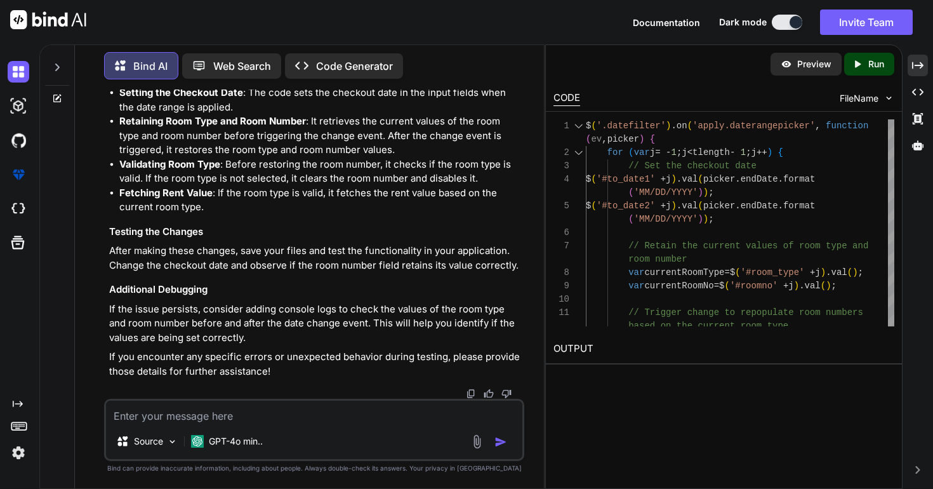
scroll to position [22629, 0]
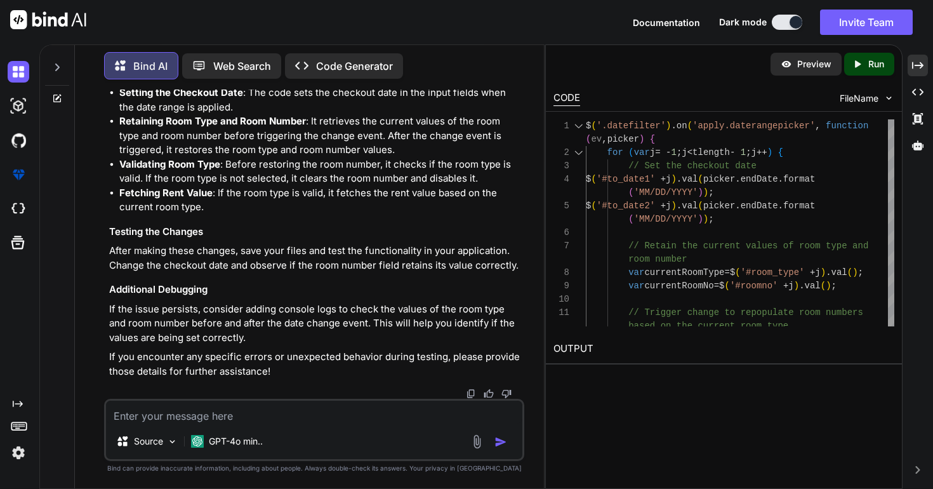
click at [347, 423] on textarea at bounding box center [314, 412] width 416 height 23
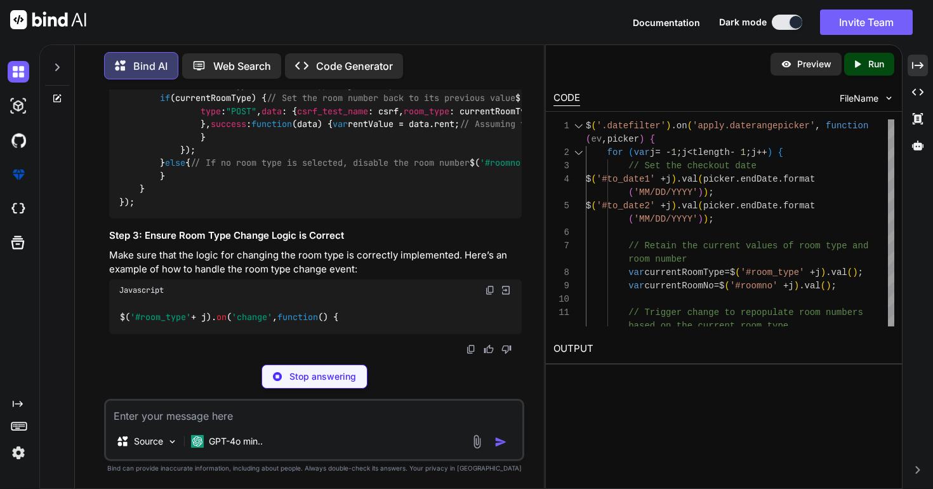
scroll to position [23407, 0]
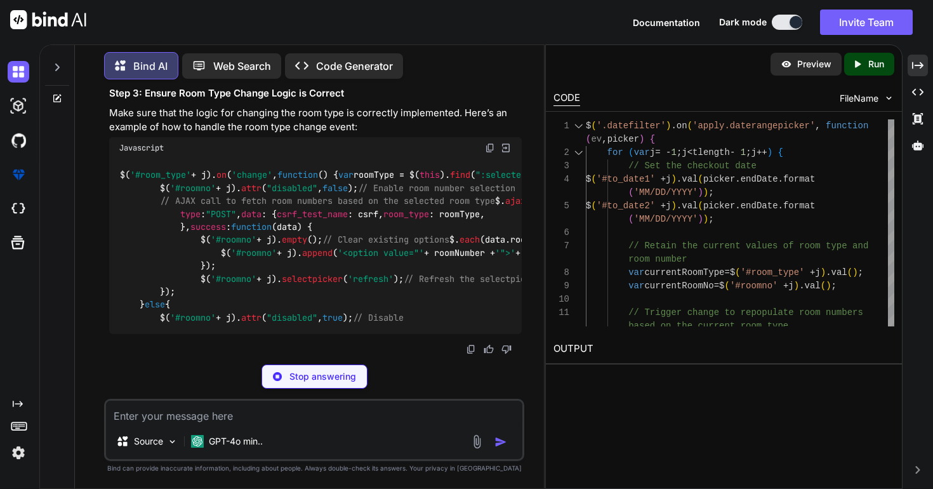
copy span "getroomnos"
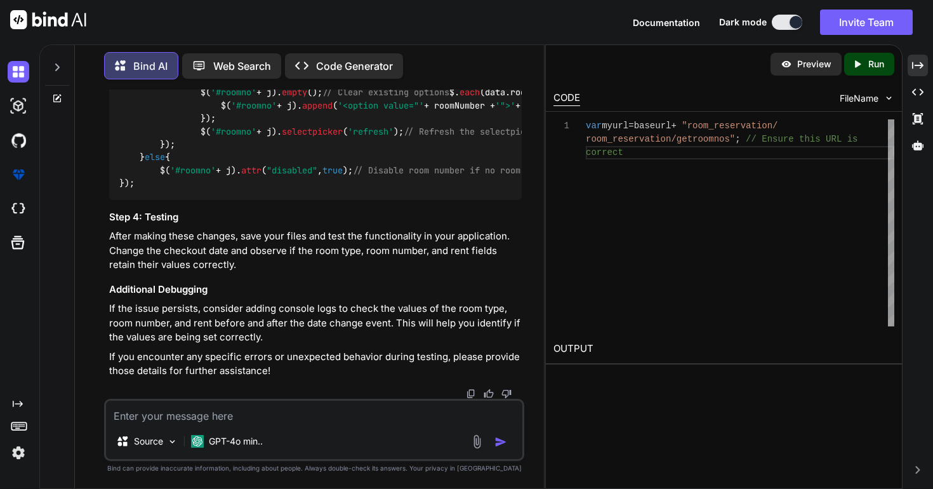
scroll to position [23802, 0]
click at [251, 415] on textarea at bounding box center [314, 412] width 416 height 23
drag, startPoint x: 329, startPoint y: 215, endPoint x: 468, endPoint y: 215, distance: 139.0
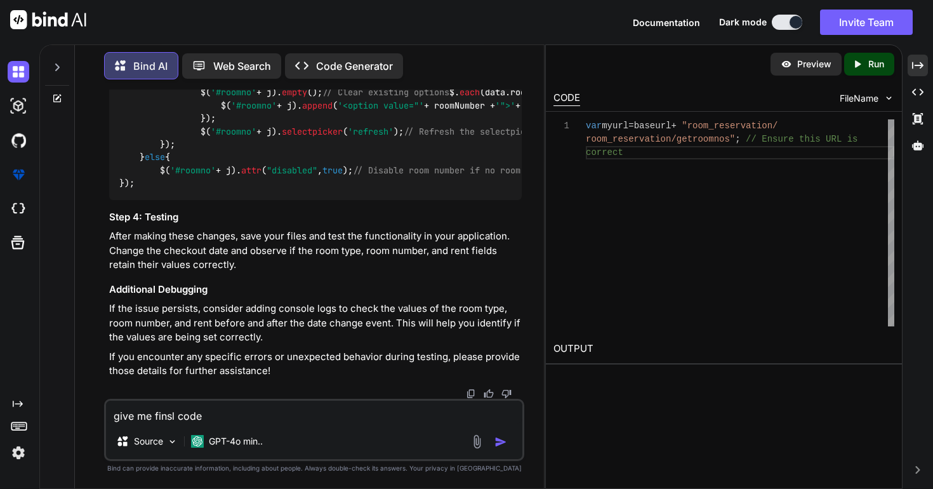
copy span "room_reservation/getroomnos"
click at [297, 420] on textarea "give me finsl code" at bounding box center [314, 412] width 416 height 23
paste textarea "room_reservation/getroomnos"
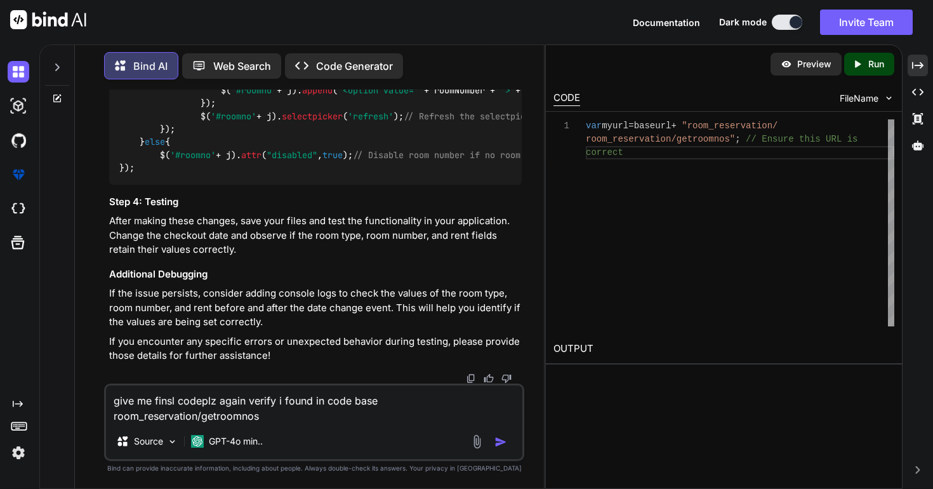
click at [203, 421] on textarea "give me finsl codeplz again verify i found in code base room_reservation/getroo…" at bounding box center [314, 404] width 416 height 38
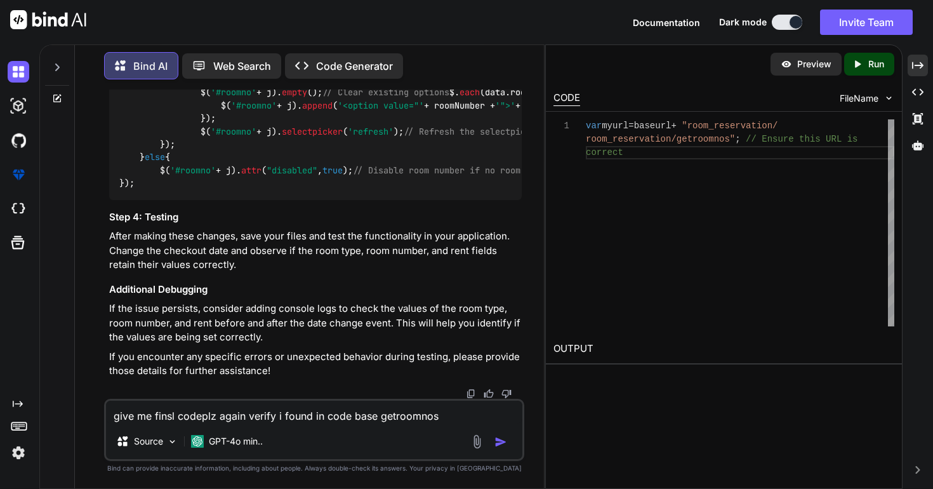
click at [451, 413] on textarea "give me finsl codeplz again verify i found in code base getroomnos" at bounding box center [314, 412] width 416 height 23
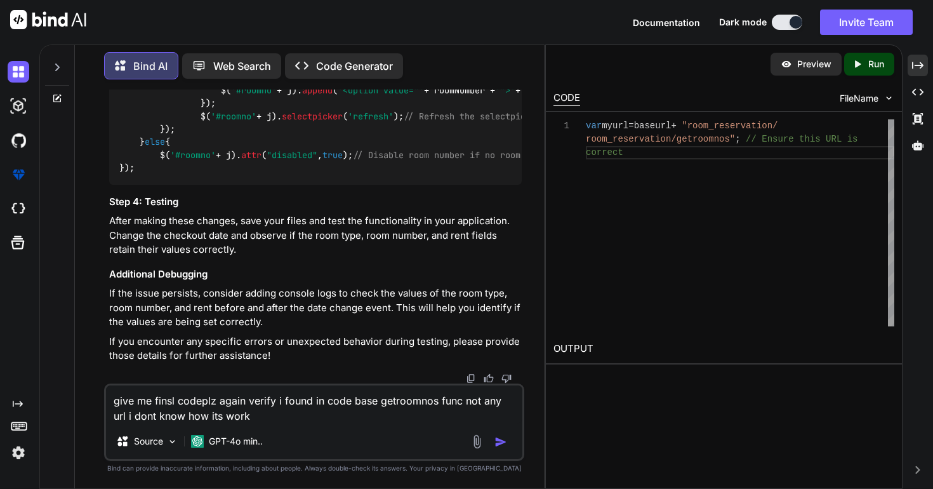
paste textarea "<td class="border-0"> <div class="form-group mb-0"> <label class="font-weight-6…"
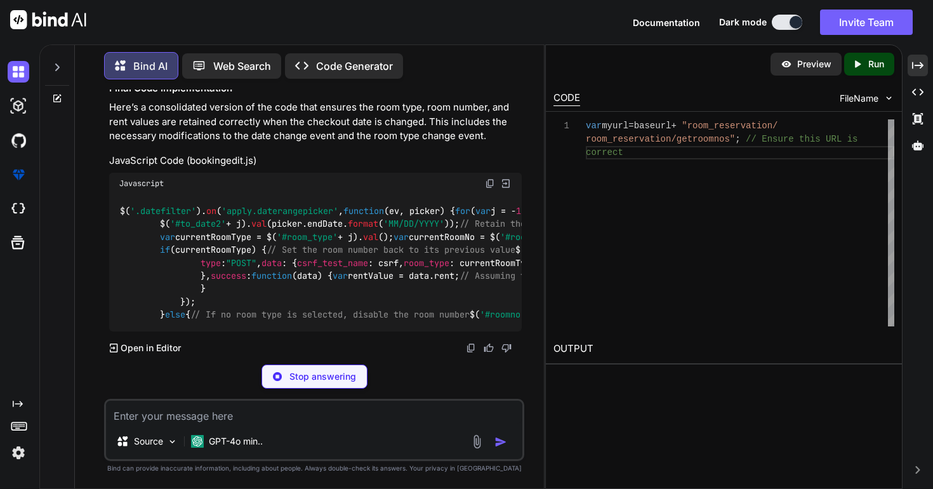
scroll to position [25566, 0]
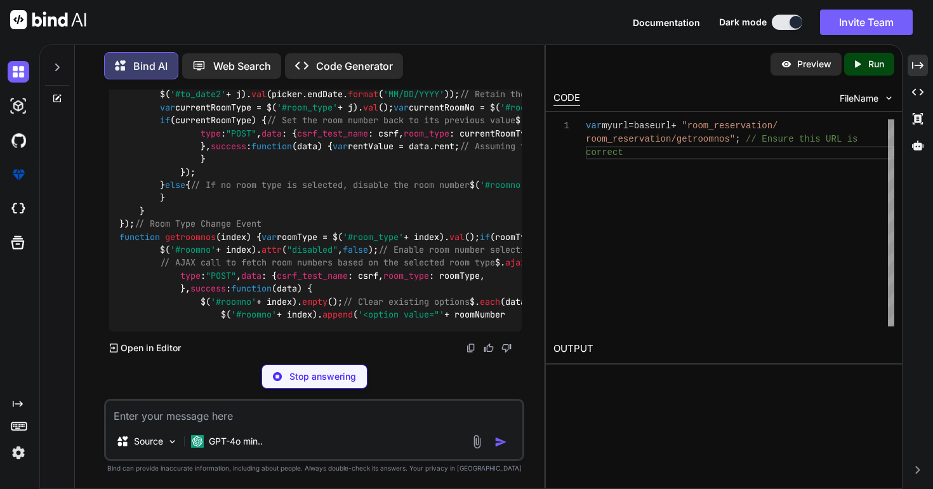
copy span "getRent"
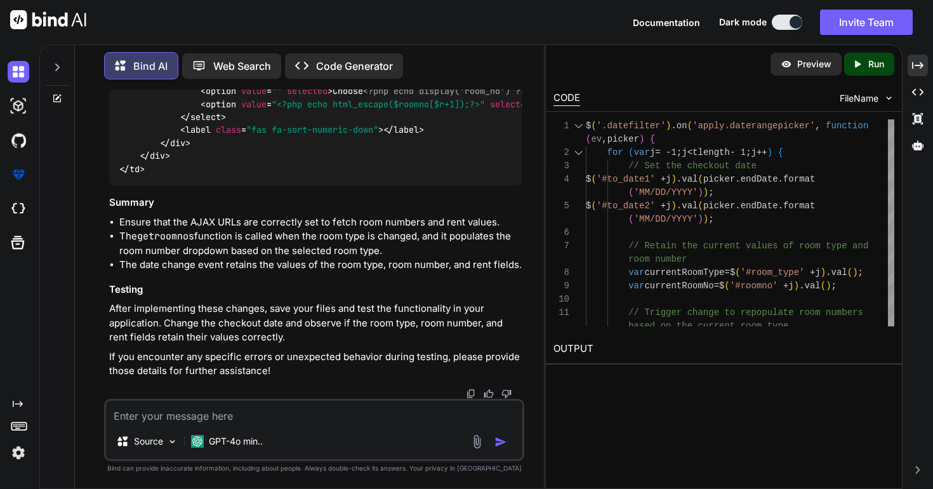
scroll to position [26585, 0]
click at [302, 410] on textarea at bounding box center [314, 412] width 416 height 23
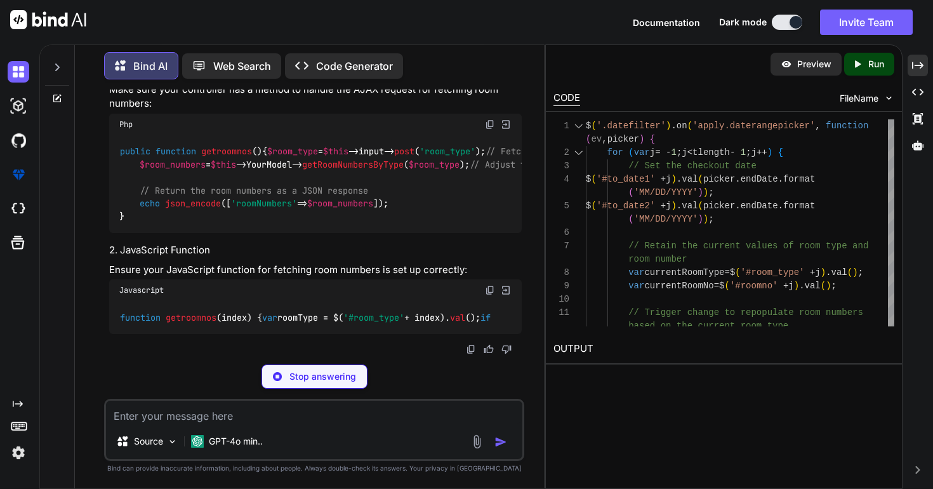
scroll to position [27331, 0]
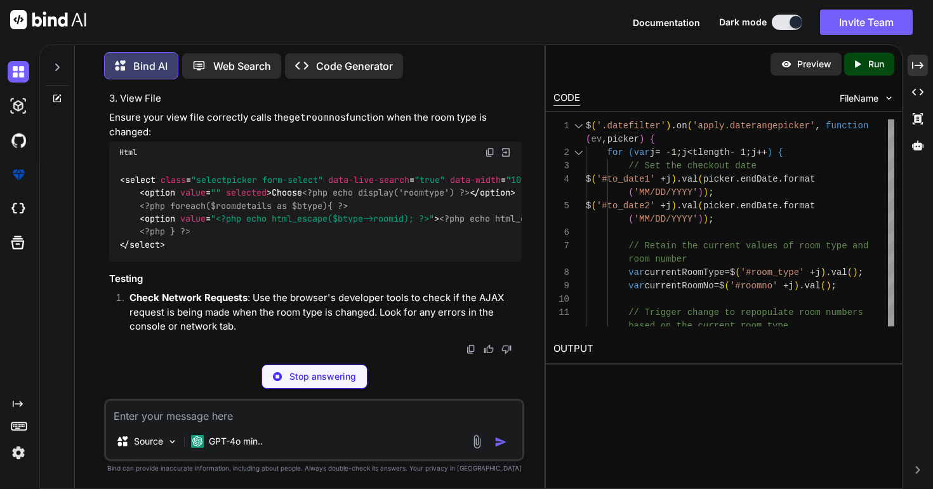
copy span "getroomnos"
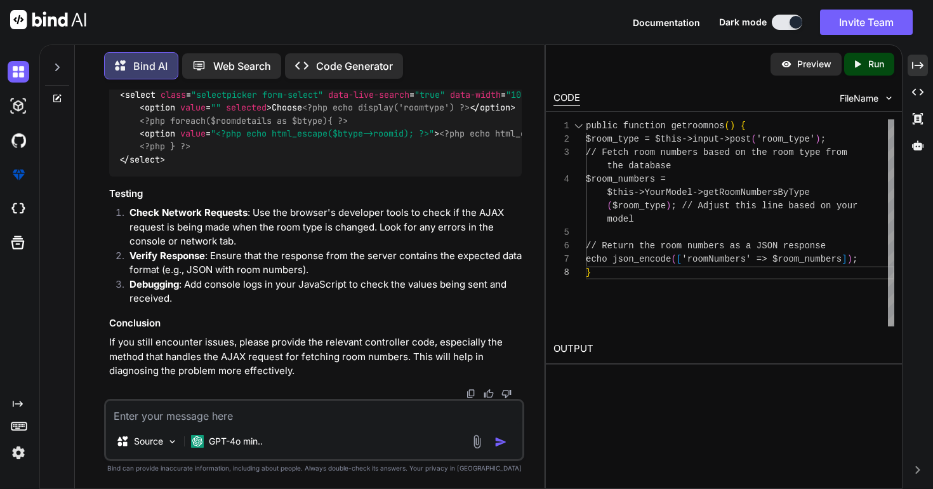
scroll to position [27284, 0]
click at [330, 414] on textarea at bounding box center [314, 412] width 416 height 23
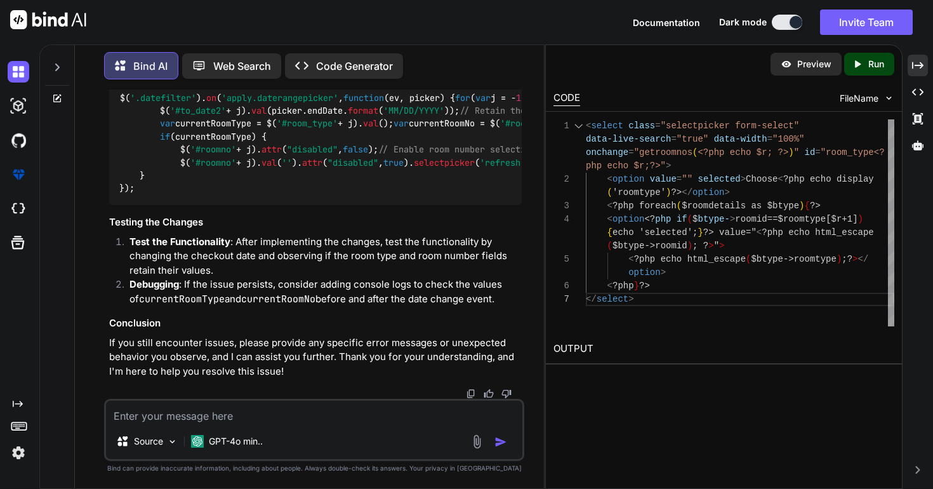
scroll to position [28964, 0]
click at [490, 76] on img at bounding box center [490, 70] width 10 height 10
click at [182, 410] on textarea at bounding box center [314, 412] width 416 height 23
paste textarea "Customer Info"
click at [328, 415] on textarea "it now keeping value in all there place but where Customer Info" at bounding box center [314, 412] width 416 height 23
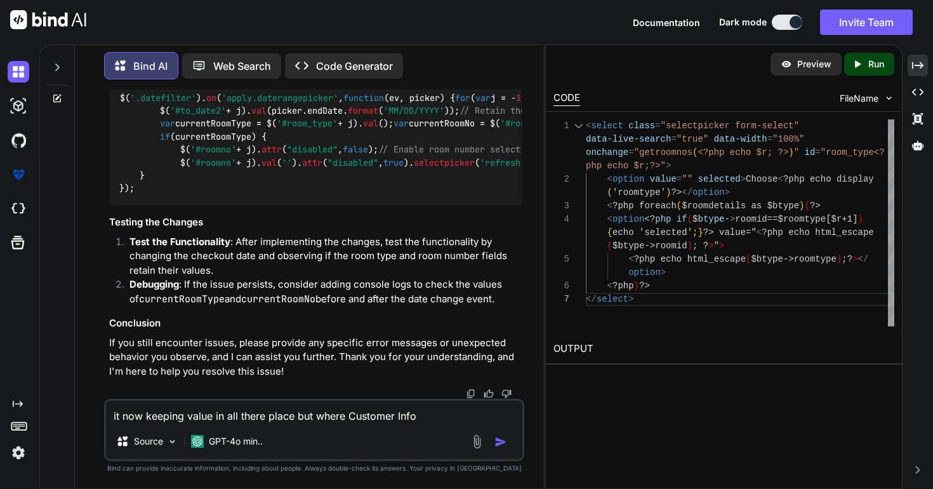
click at [328, 415] on textarea "it now keeping value in all there place but where Customer Info" at bounding box center [314, 412] width 416 height 23
click at [504, 417] on textarea "it now keeping value in all there place but below customer section Customer Info" at bounding box center [314, 412] width 416 height 23
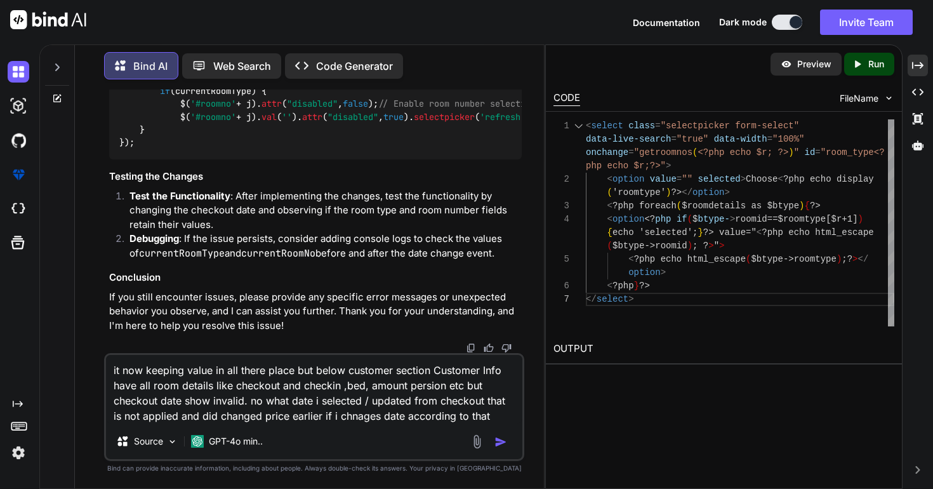
click at [370, 417] on textarea "it now keeping value in all there place but below customer section Customer Inf…" at bounding box center [314, 389] width 416 height 69
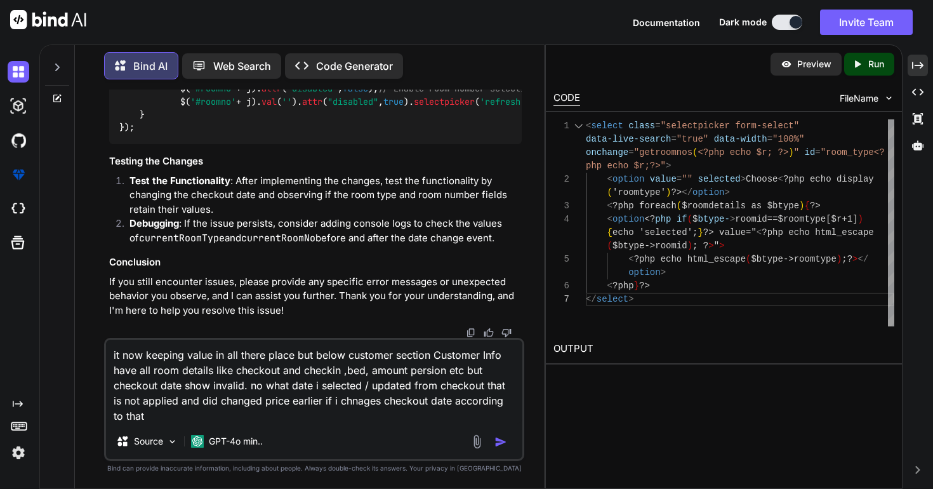
click at [270, 412] on textarea "it now keeping value in all there place but below customer section Customer Inf…" at bounding box center [314, 382] width 416 height 84
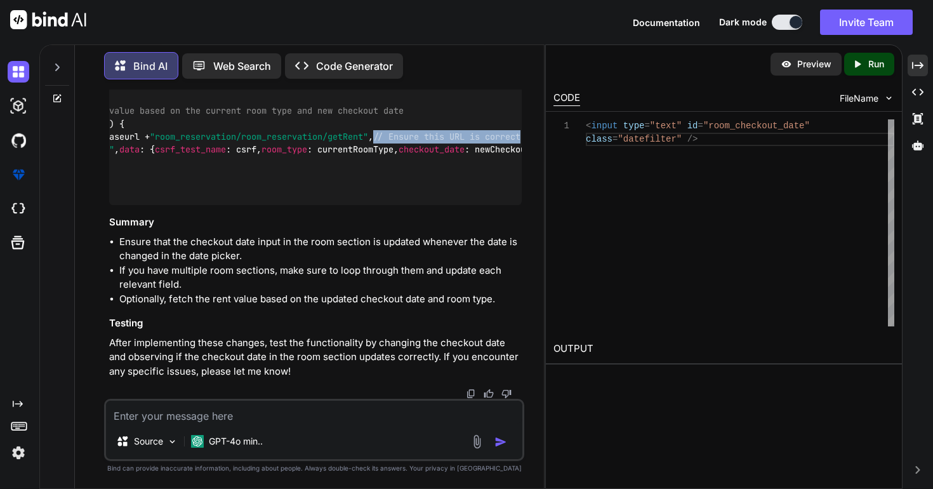
scroll to position [0, 182]
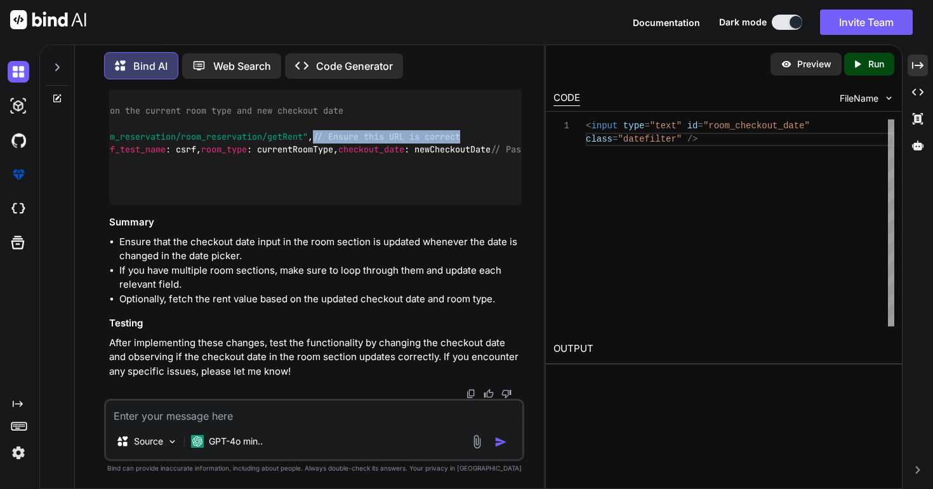
drag, startPoint x: 370, startPoint y: 182, endPoint x: 541, endPoint y: 183, distance: 171.4
click at [541, 183] on div "You no i want to whole code acoording to maped woth my code only i need to chan…" at bounding box center [314, 289] width 459 height 399
copy span "// Ensure this URL is correct"
click at [330, 418] on textarea at bounding box center [314, 412] width 416 height 23
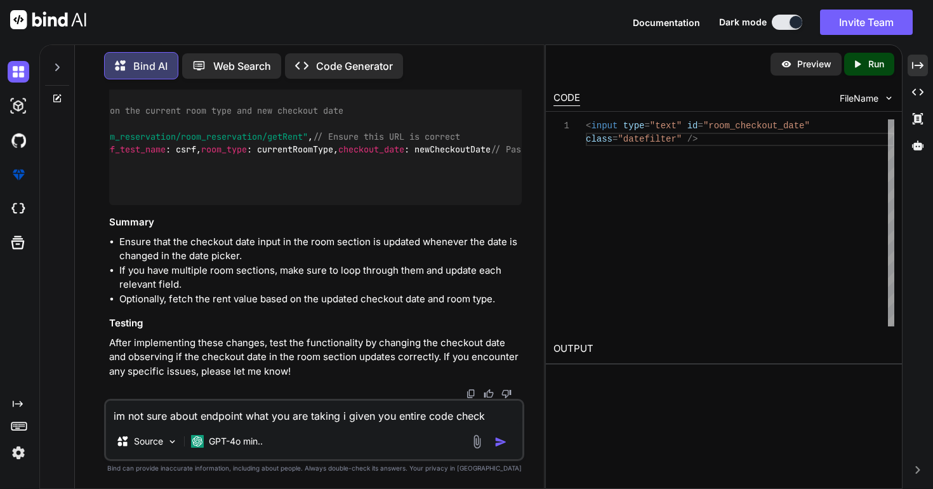
paste textarea "// Ensure this URL is correct"
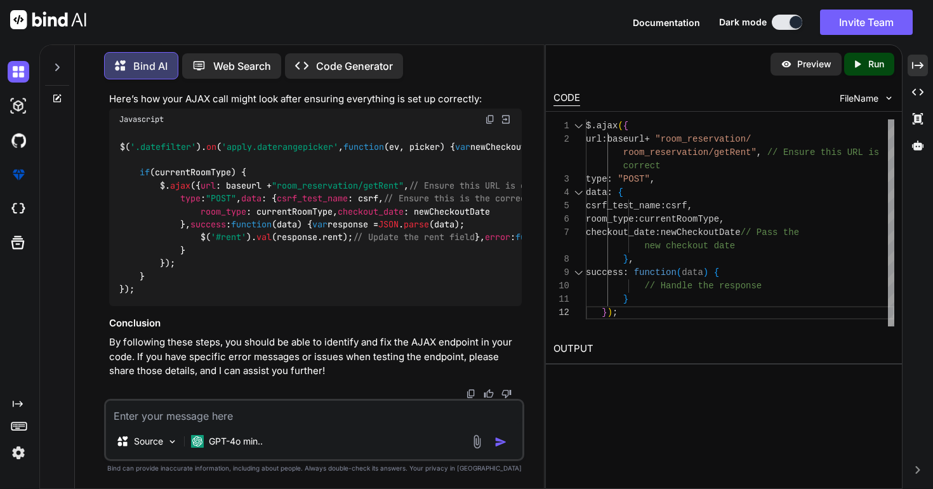
scroll to position [34709, 0]
